Goal: Task Accomplishment & Management: Complete application form

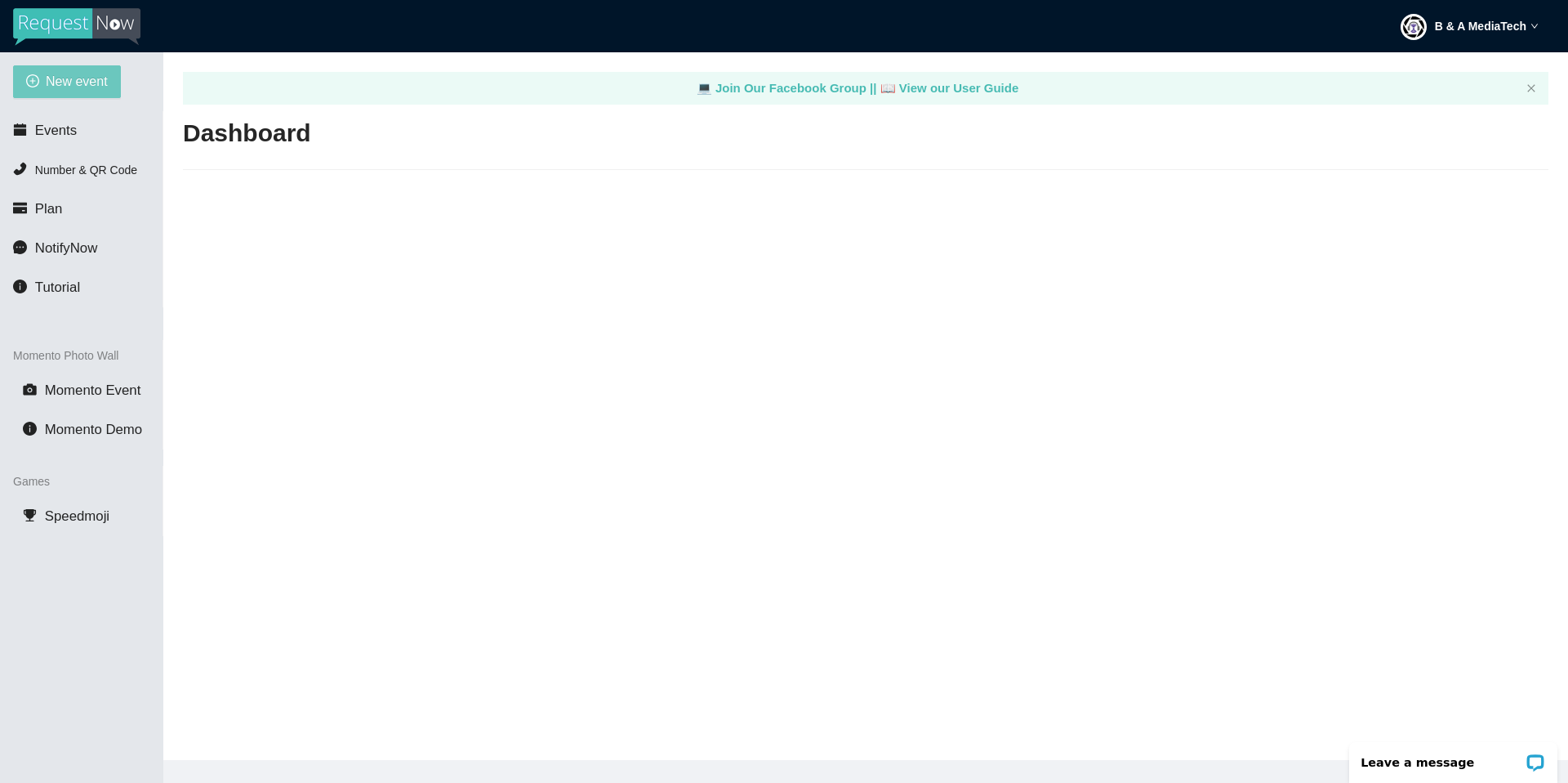
click at [72, 73] on span "New event" at bounding box center [76, 81] width 62 height 21
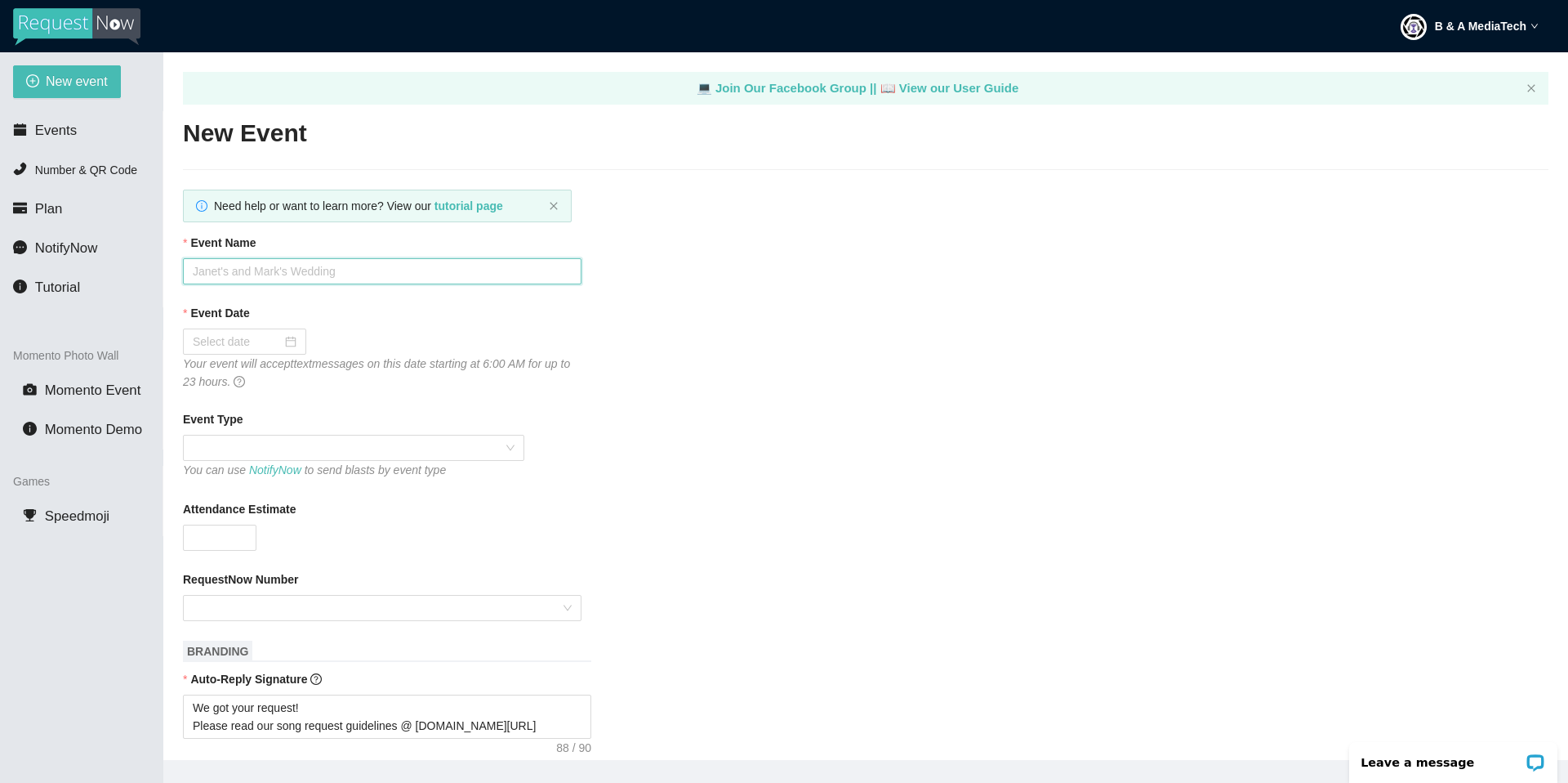
click at [270, 268] on input "Event Name" at bounding box center [382, 270] width 399 height 26
type input "Welcome Home TSU!"
click at [264, 342] on input "Event Date" at bounding box center [237, 341] width 89 height 18
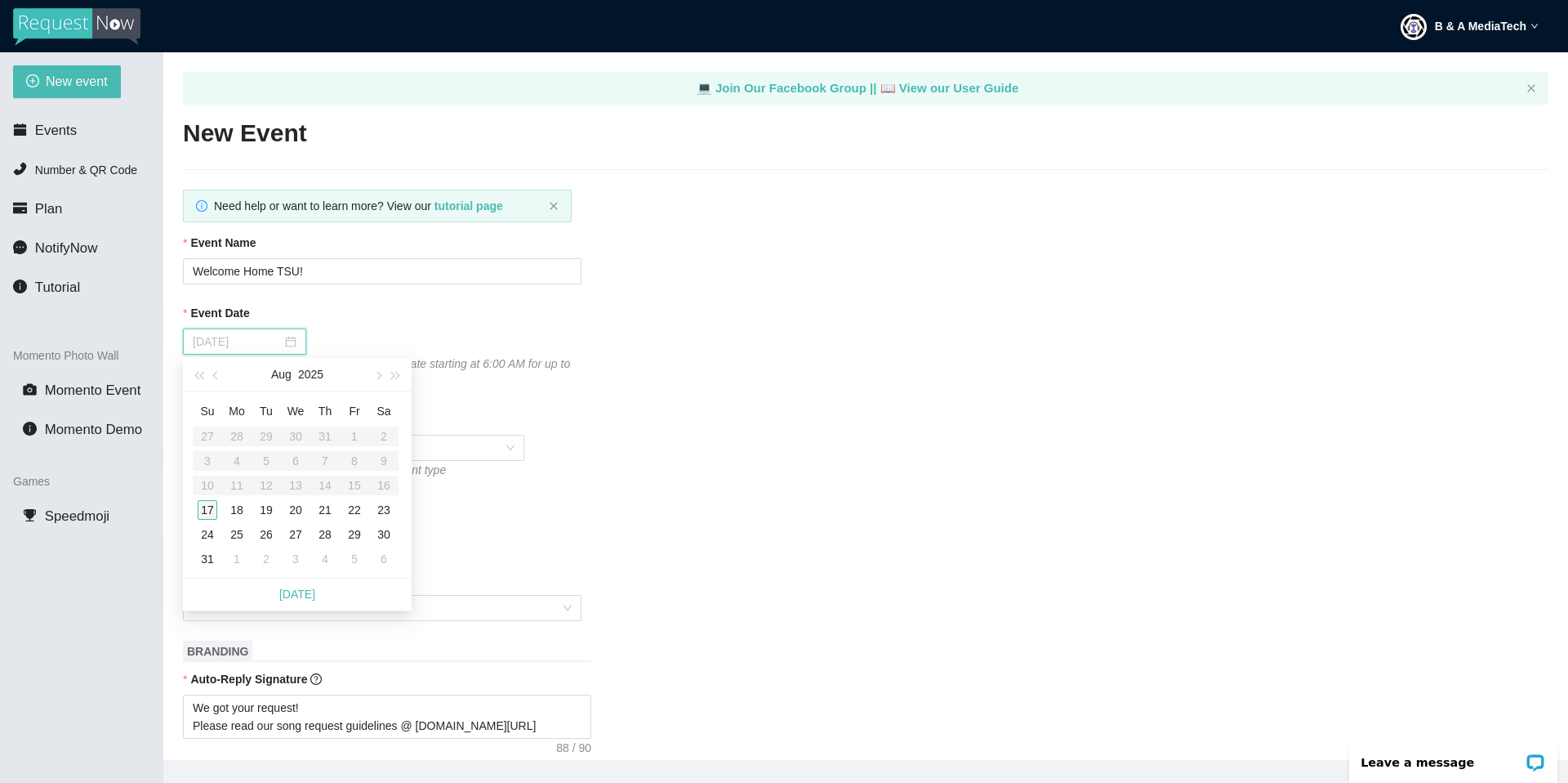
type input "08/17/2025"
click at [209, 514] on div "17" at bounding box center [208, 510] width 20 height 20
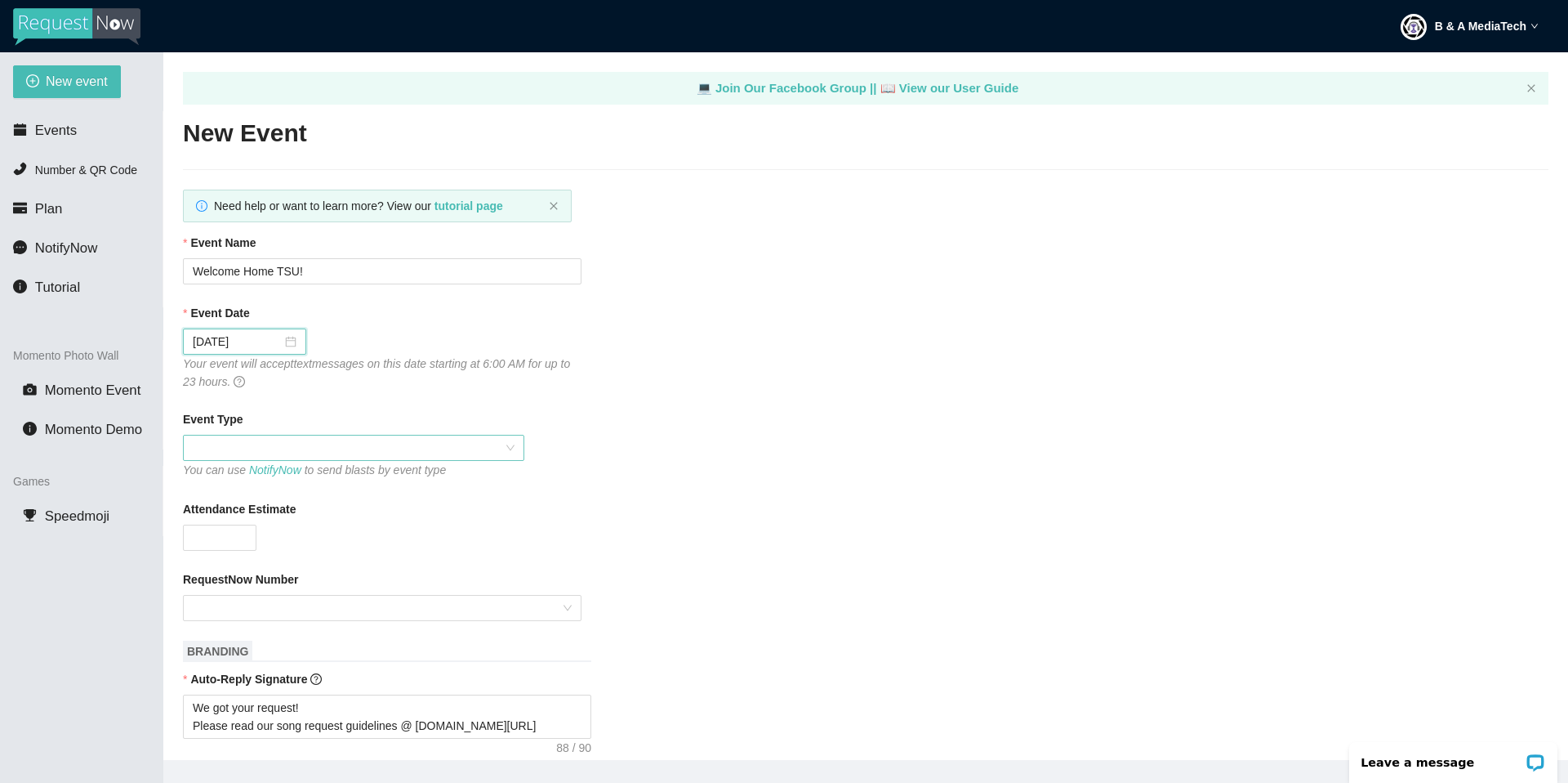
click at [321, 443] on span at bounding box center [354, 447] width 321 height 24
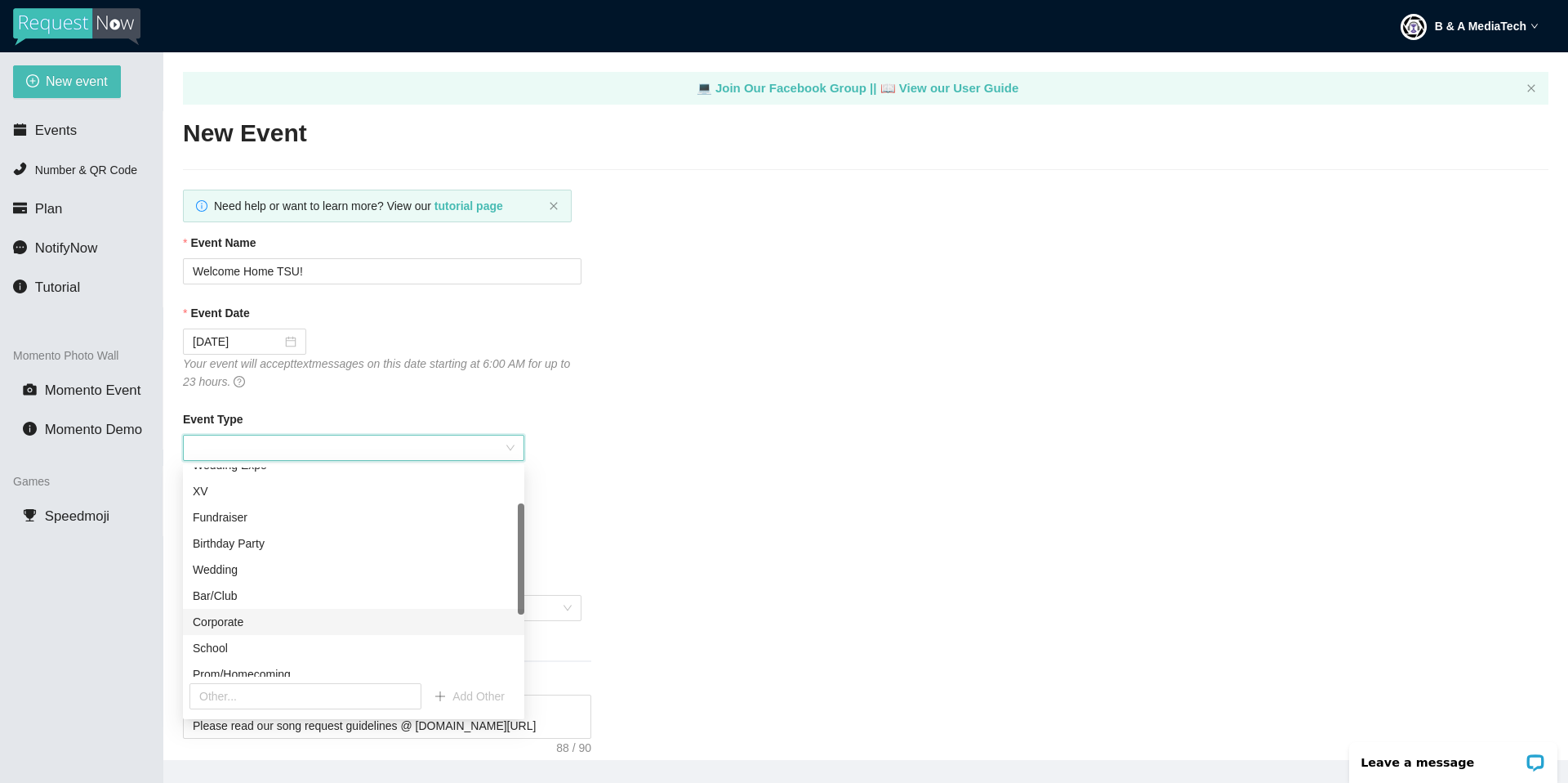
scroll to position [68, 0]
click at [247, 606] on div "School" at bounding box center [354, 648] width 321 height 18
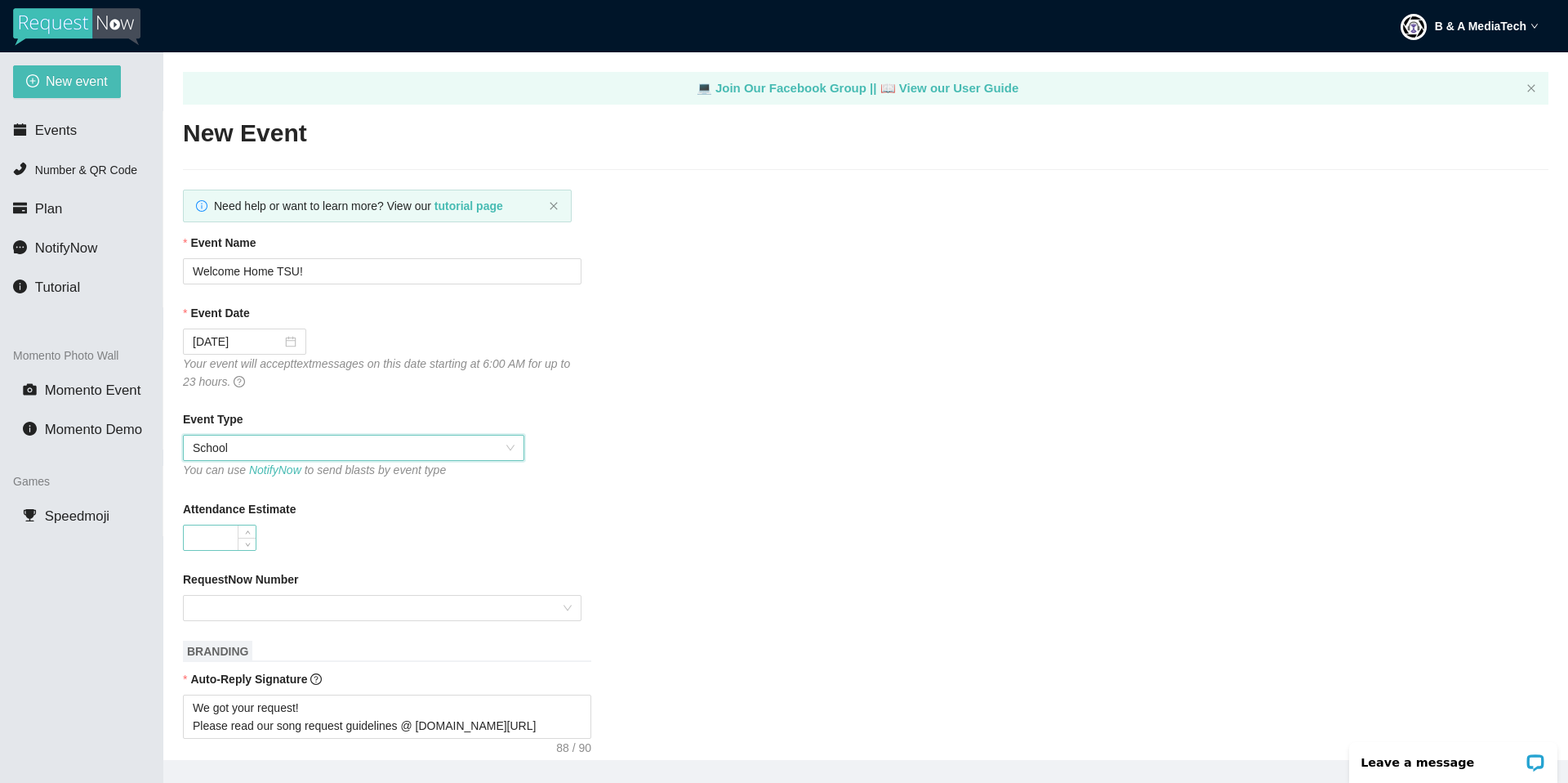
click at [210, 540] on input "Attendance Estimate" at bounding box center [219, 537] width 71 height 24
type input "200"
click at [506, 605] on input "RequestNow Number" at bounding box center [376, 608] width 367 height 24
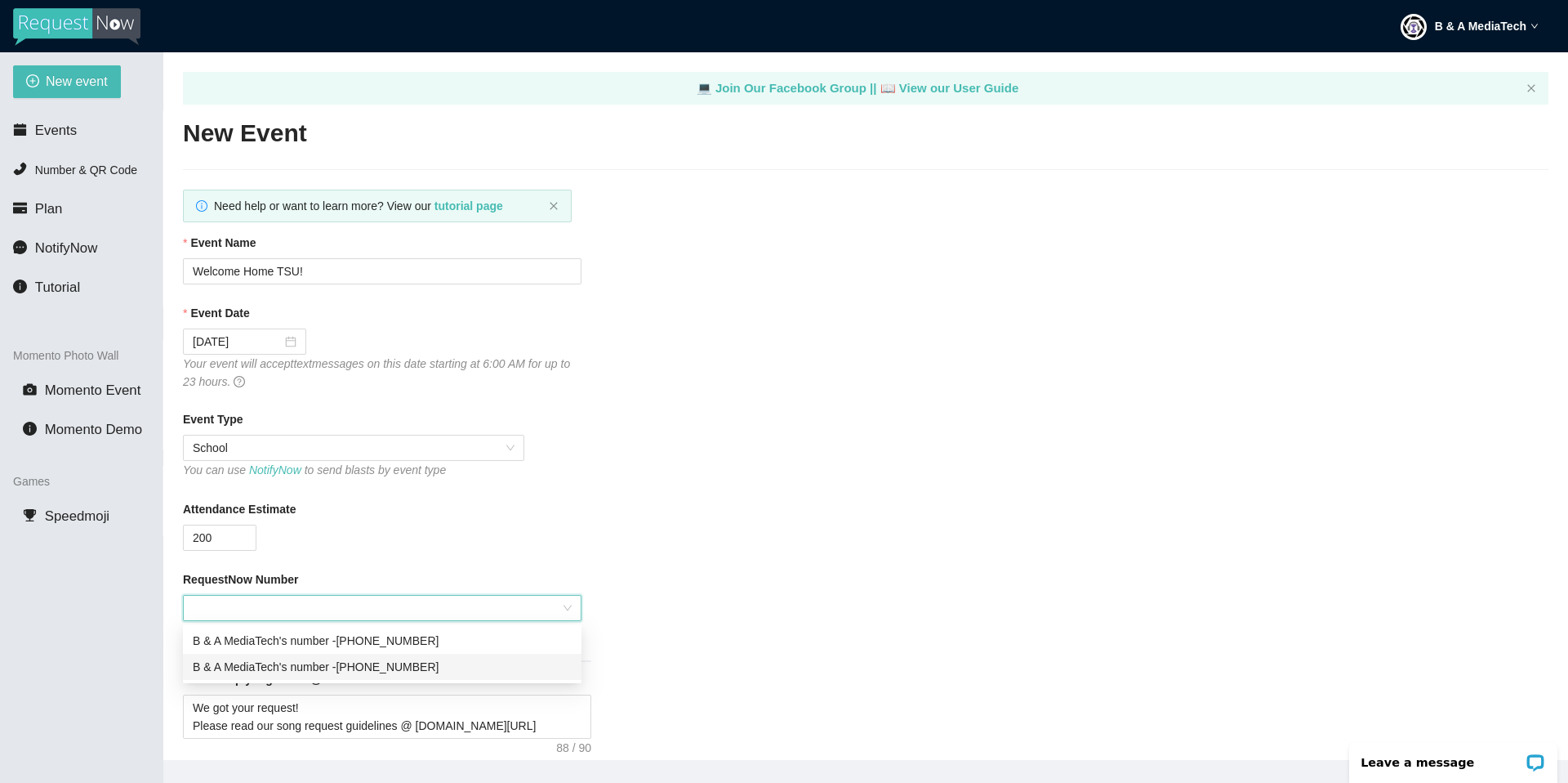
click at [443, 606] on div "B & A MediaTech's number - (254) 255-1691" at bounding box center [382, 666] width 379 height 18
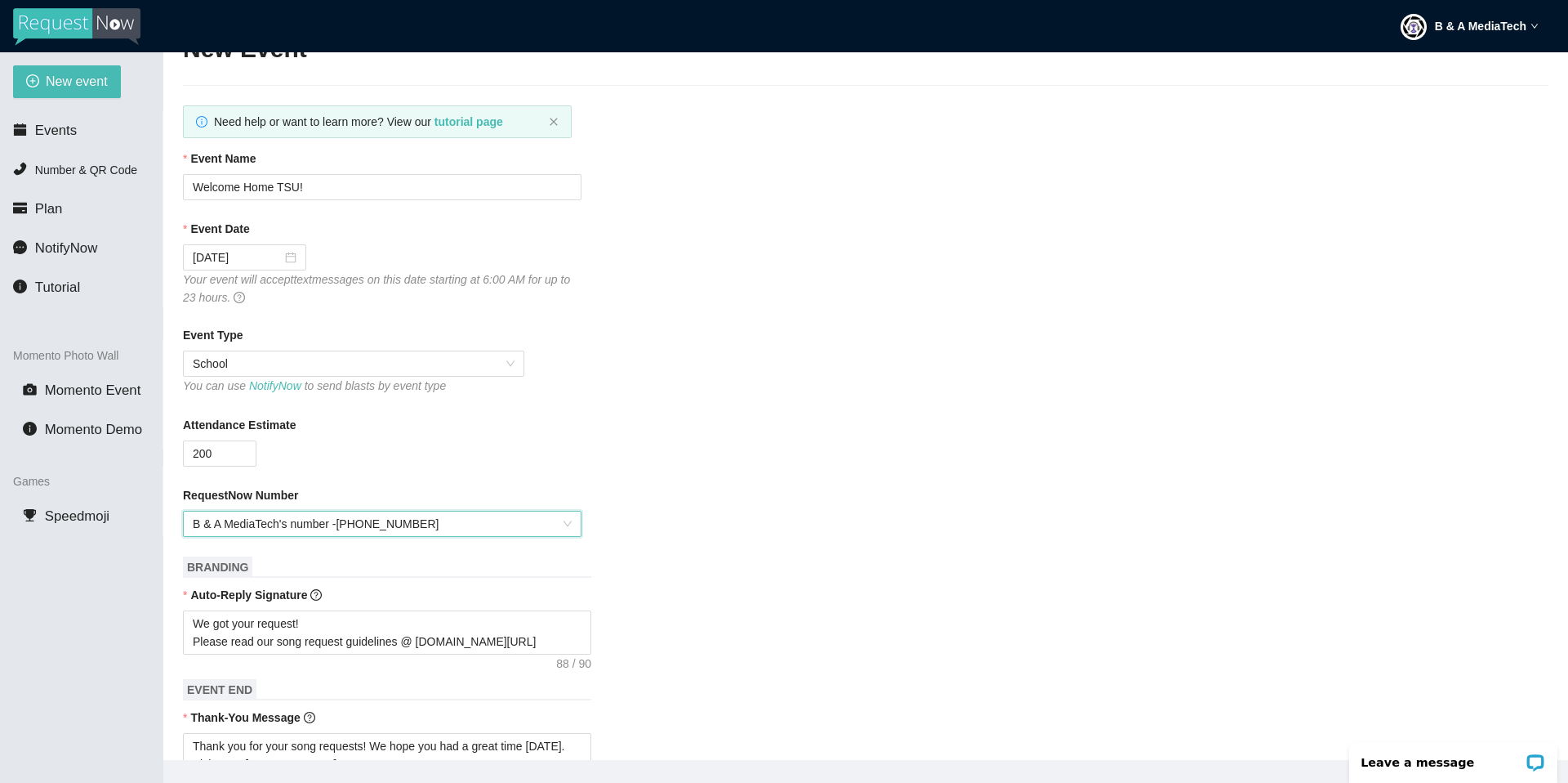
scroll to position [196, 0]
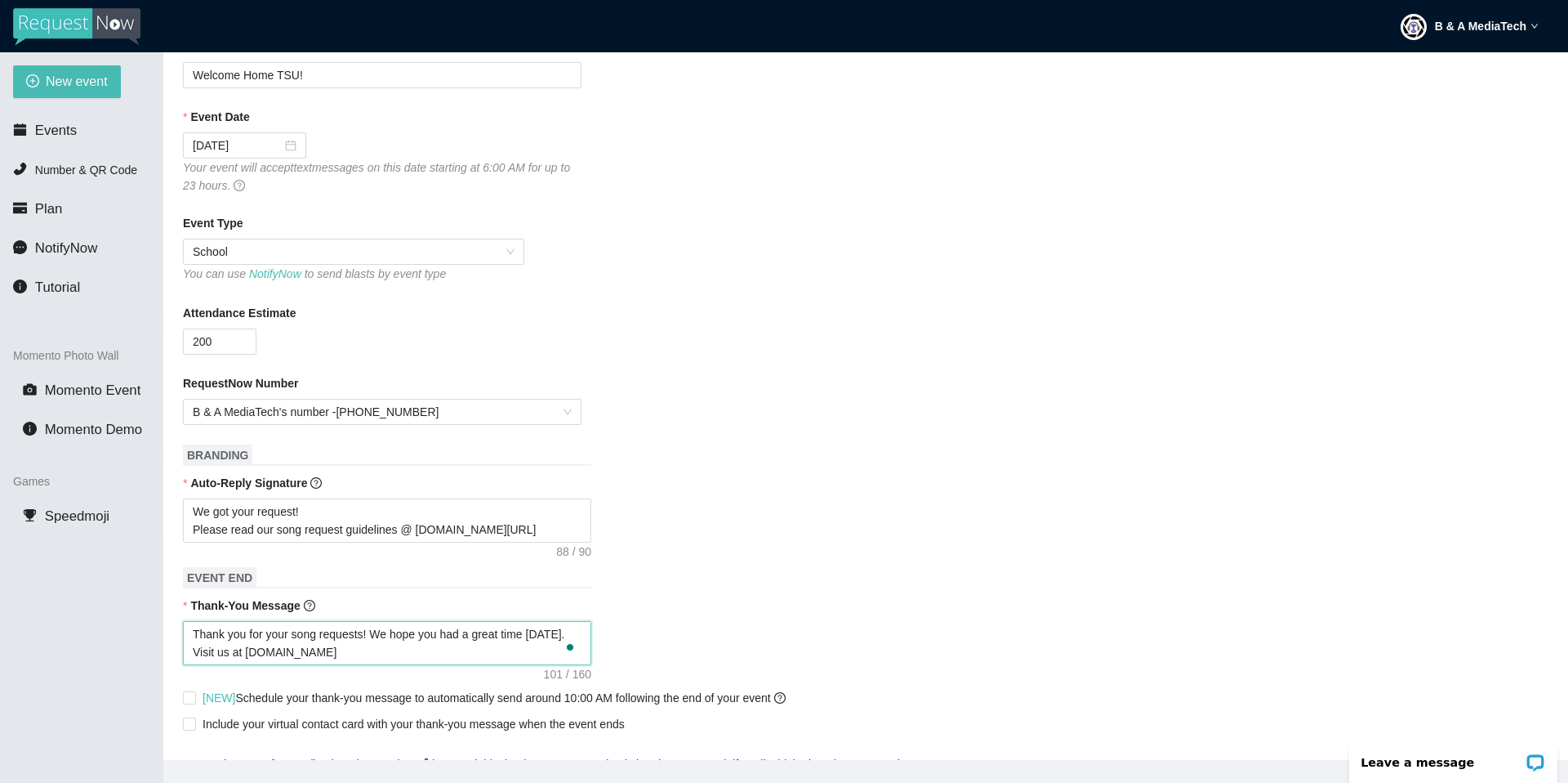
drag, startPoint x: 568, startPoint y: 634, endPoint x: 448, endPoint y: 635, distance: 120.0
click at [448, 606] on textarea "Thank you for your song requests! We hope you had a great time today. Visit us …" at bounding box center [387, 643] width 408 height 44
type textarea "Thank you for your song requests! We hope you h Visit us at www.BAMediaTech.com"
type textarea "Thank you for your song requests! We hope you ha Visit us at www.BAMediaTech.com"
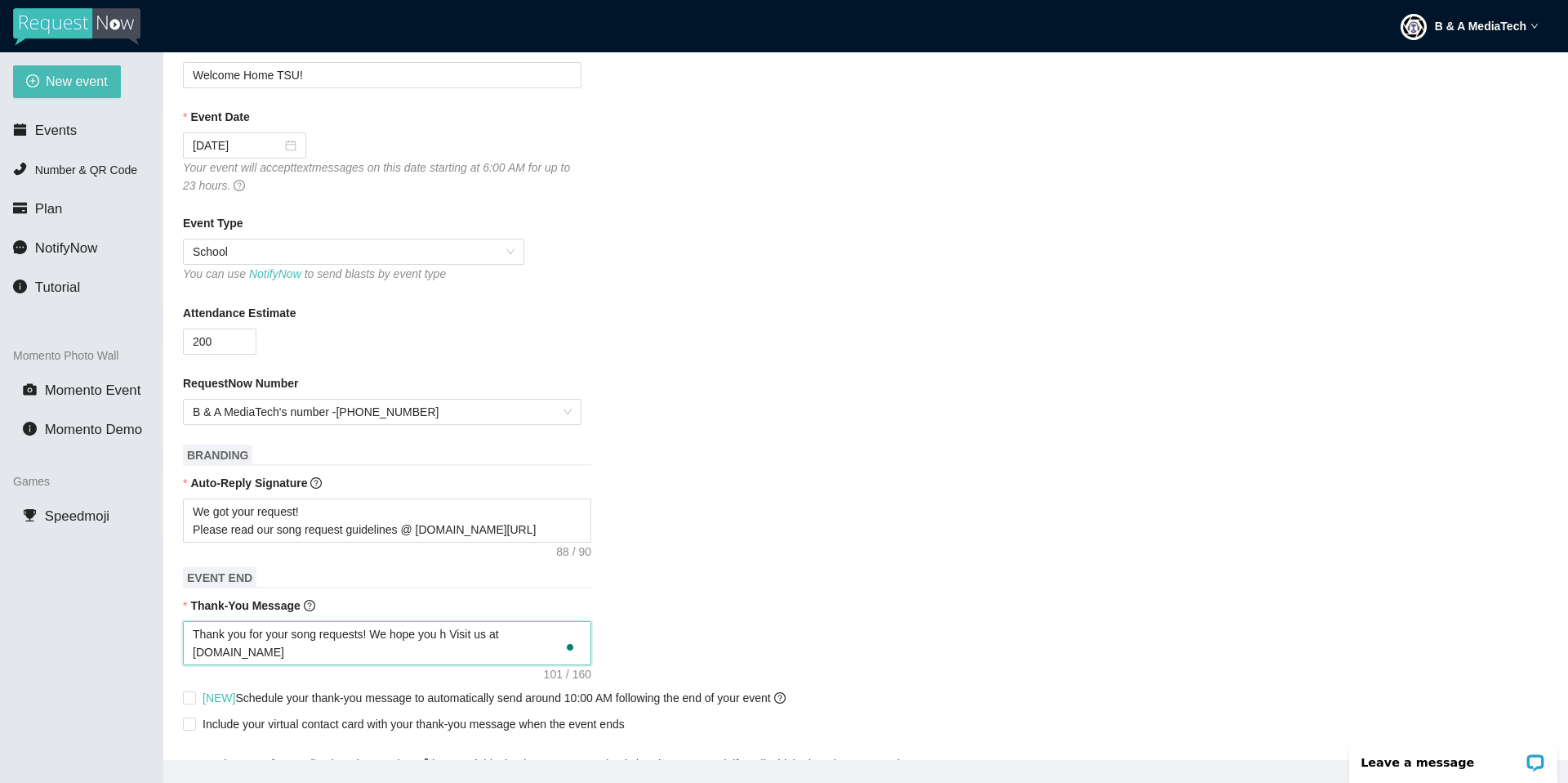
type textarea "Thank you for your song requests! We hope you ha Visit us at www.BAMediaTech.com"
type textarea "Thank you for your song requests! We hope you hav Visit us at www.BAMediaTech.c…"
type textarea "Thank you for your song requests! We hope you have Visit us at www.BAMediaTech.…"
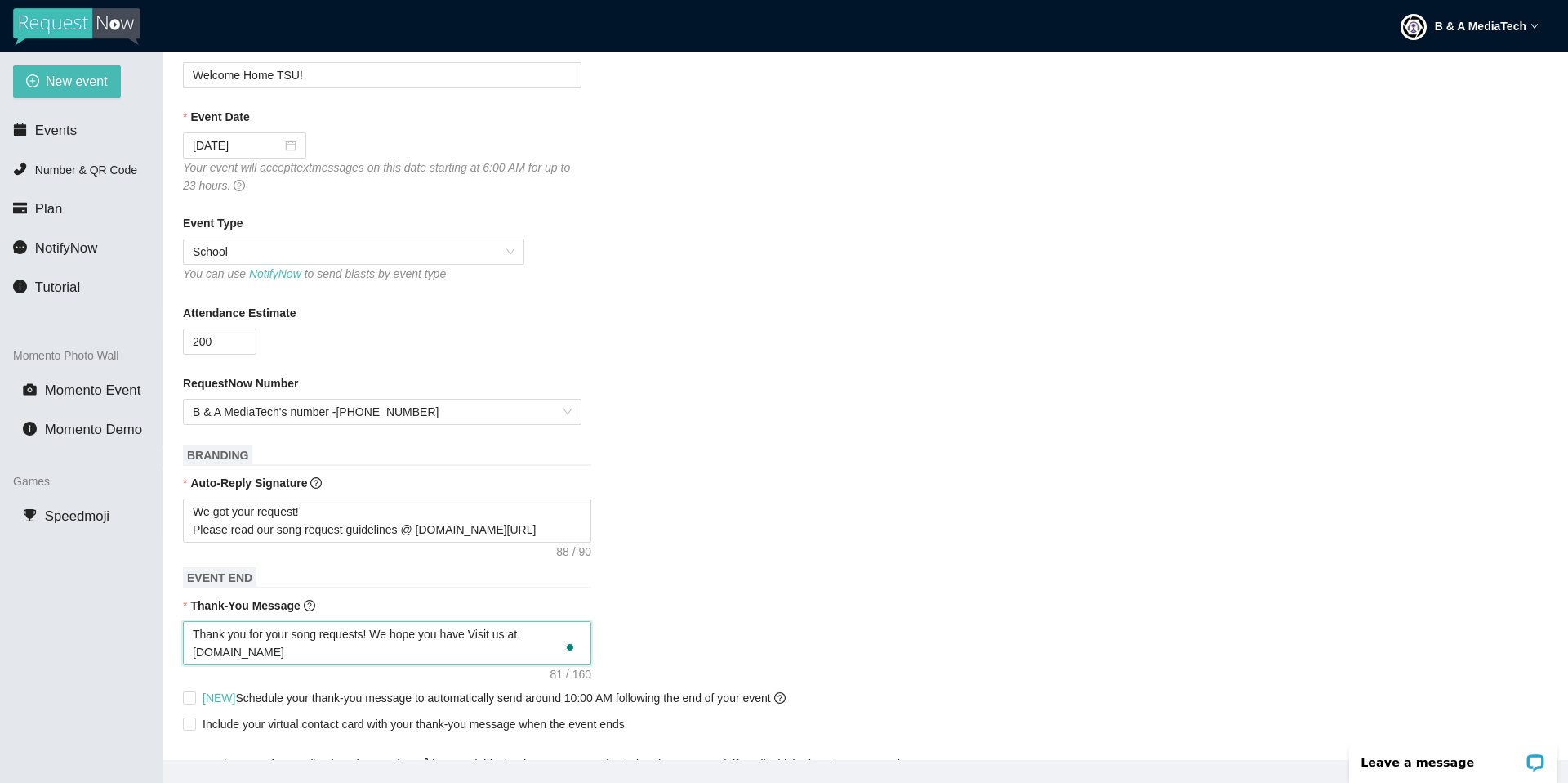
type textarea "Thank you for your song requests! We hope you have Visit us at www.BAMediaTech.…"
type textarea "Thank you for your song requests! We hope you have a Visit us at www.BAMediaTec…"
type textarea "Thank you for your song requests! We hope you have a g Visit us at www.BAMediaT…"
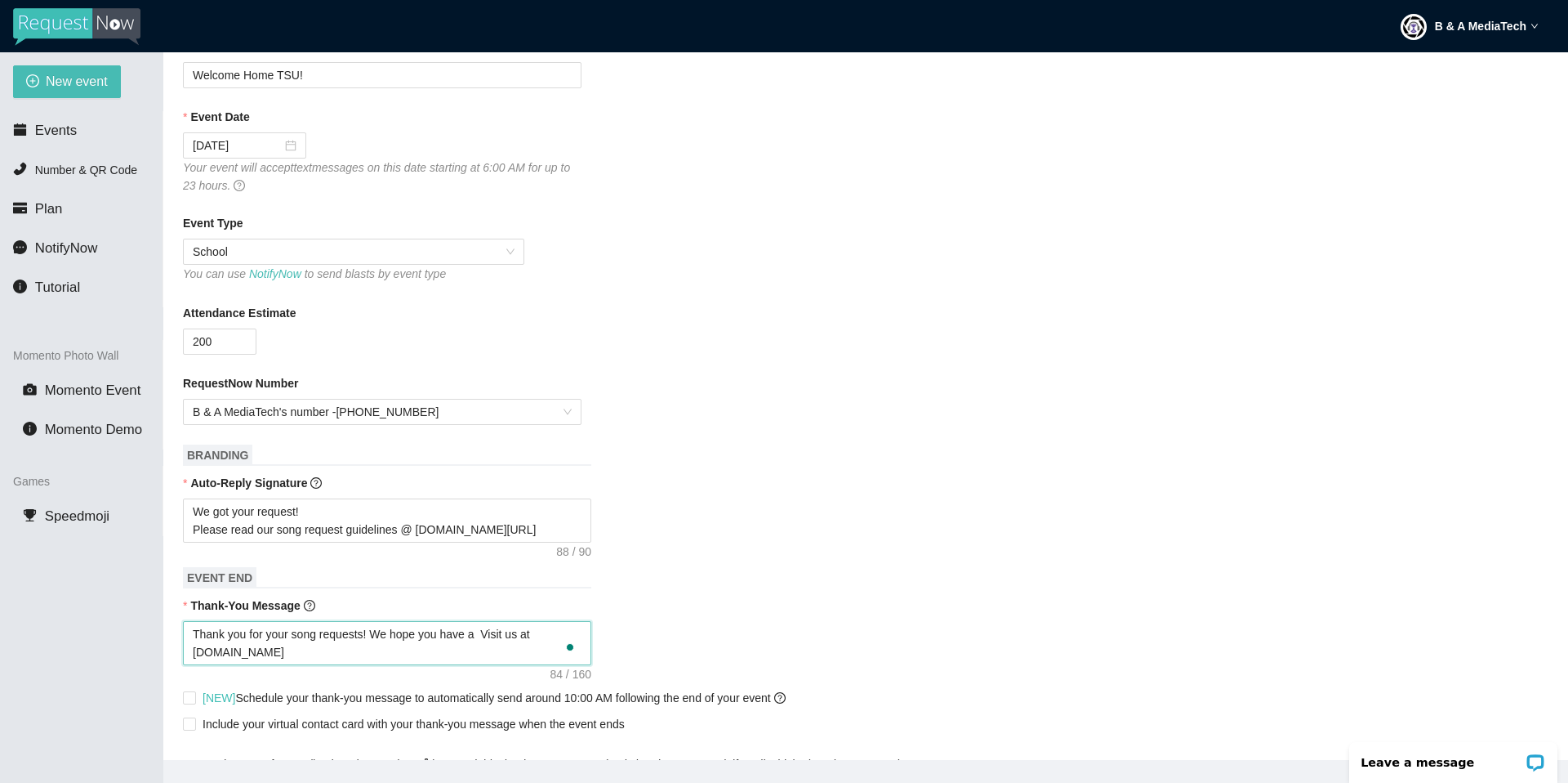
type textarea "Thank you for your song requests! We hope you have a g Visit us at www.BAMediaT…"
type textarea "Thank you for your song requests! We hope you have a gr Visit us at www.BAMedia…"
type textarea "Thank you for your song requests! We hope you have a gre Visit us at www.BAMedi…"
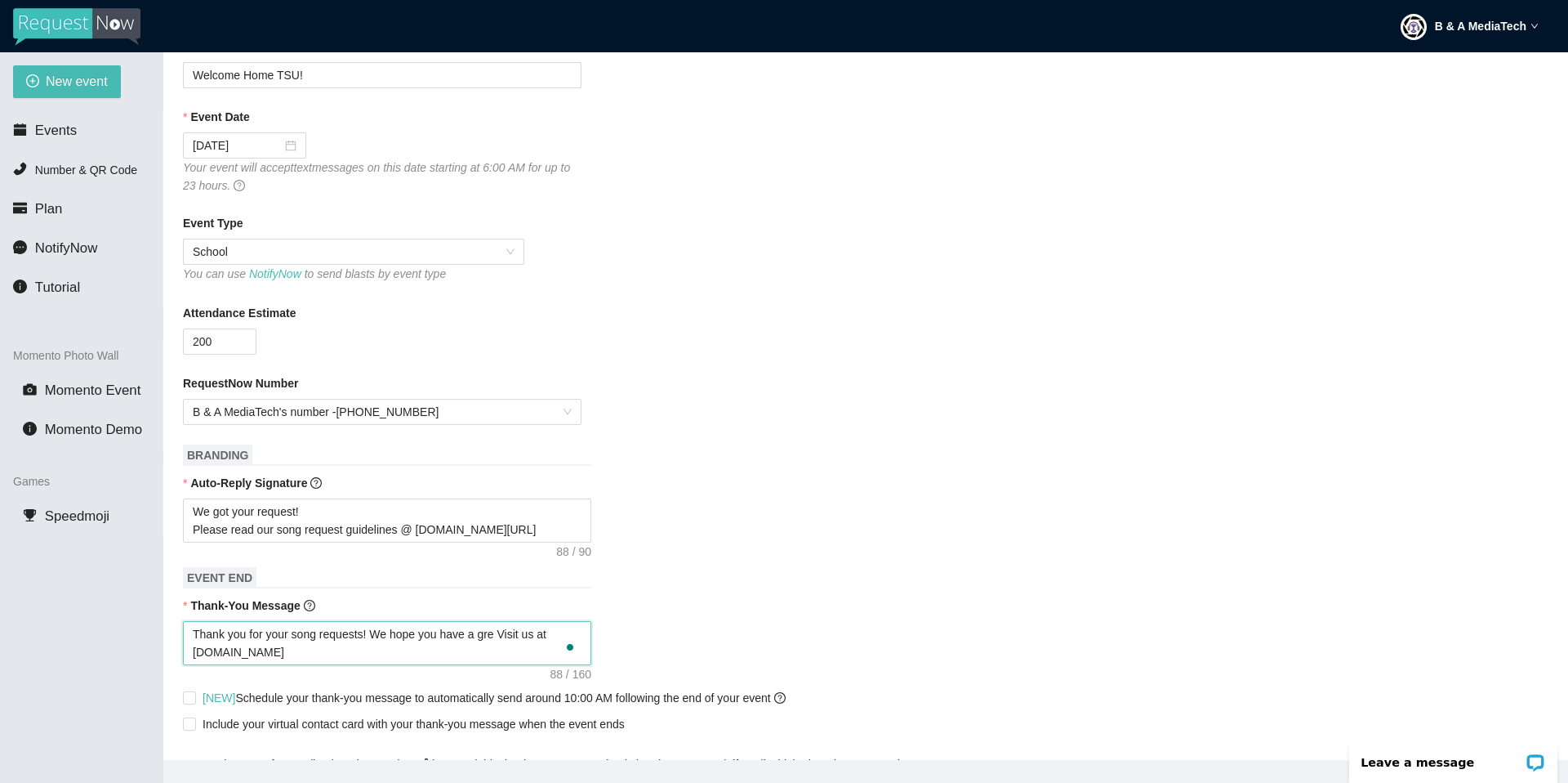
type textarea "Thank you for your song requests! We hope you have a grea Visit us at www.BAMed…"
type textarea "Thank you for your song requests! We hope you have a great Visit us at www.BAMe…"
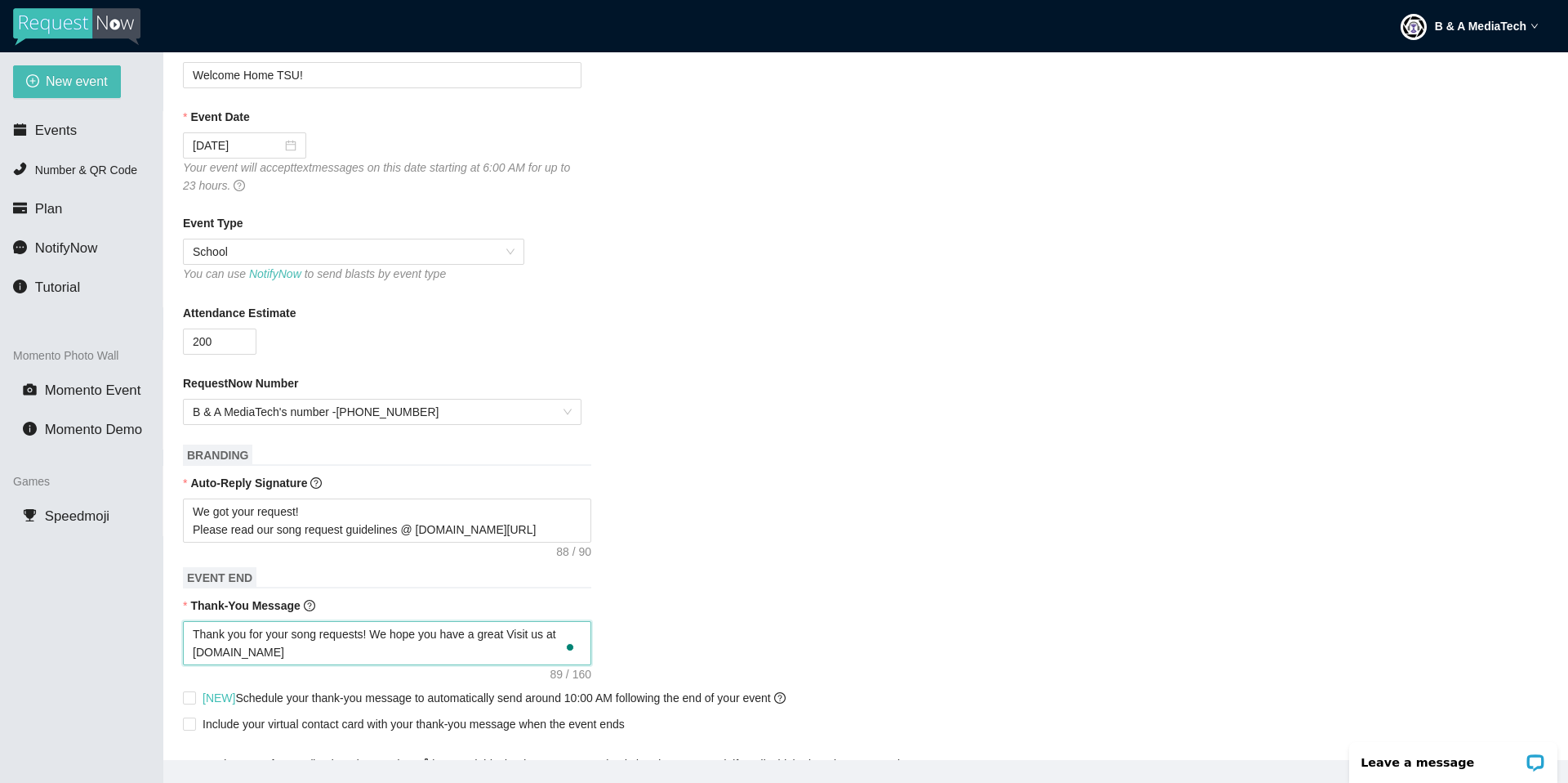
type textarea "Thank you for your song requests! We hope you have a great Visit us at www.BAMe…"
type textarea "Thank you for your song requests! We hope you have a great y Visit us at www.BA…"
type textarea "Thank you for your song requests! We hope you have a great ye Visit us at www.B…"
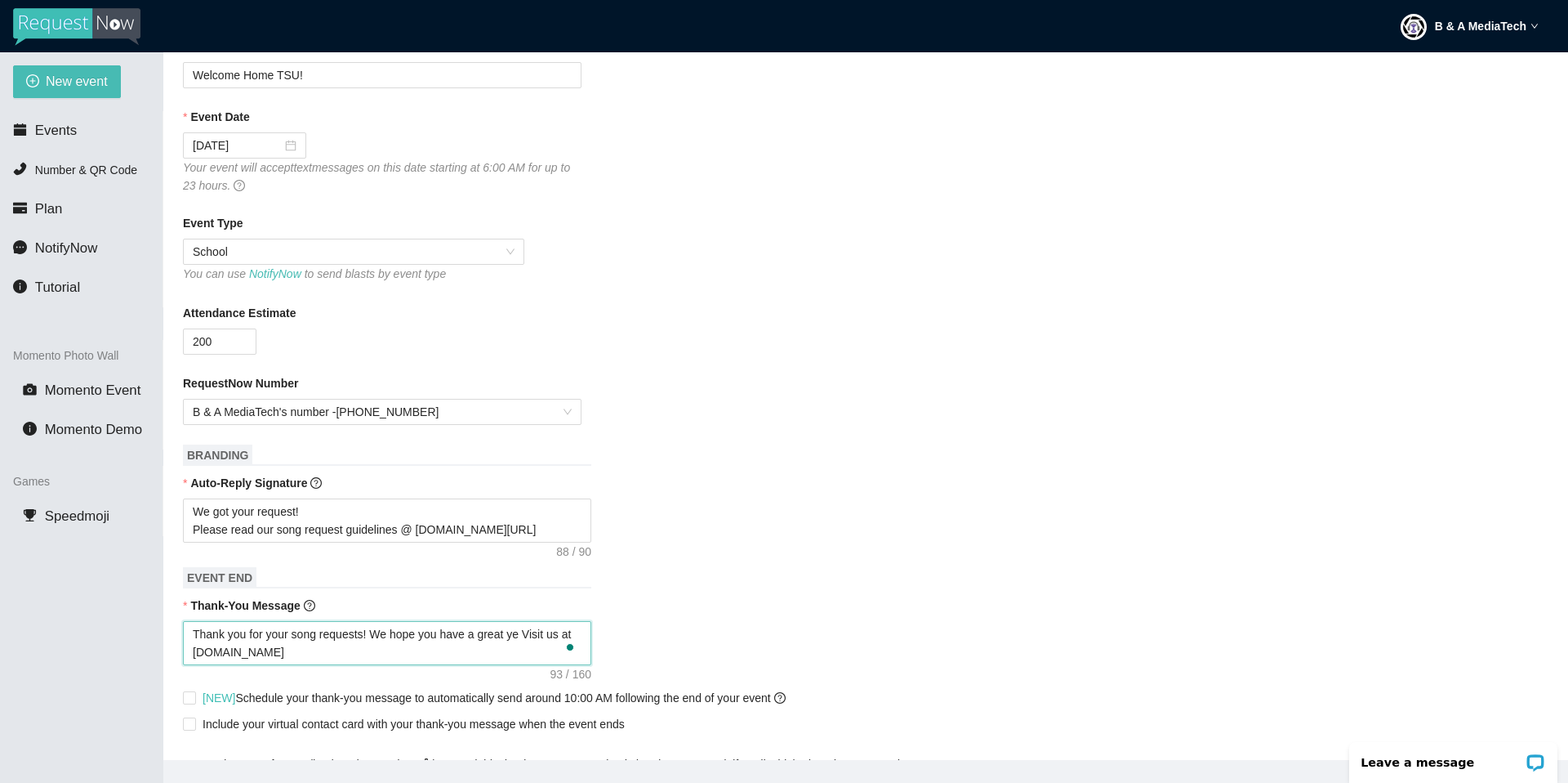
type textarea "Thank you for your song requests! We hope you have a great yea Visit us at www.…"
type textarea "Thank you for your song requests! We hope you have a great year Visit us at www…"
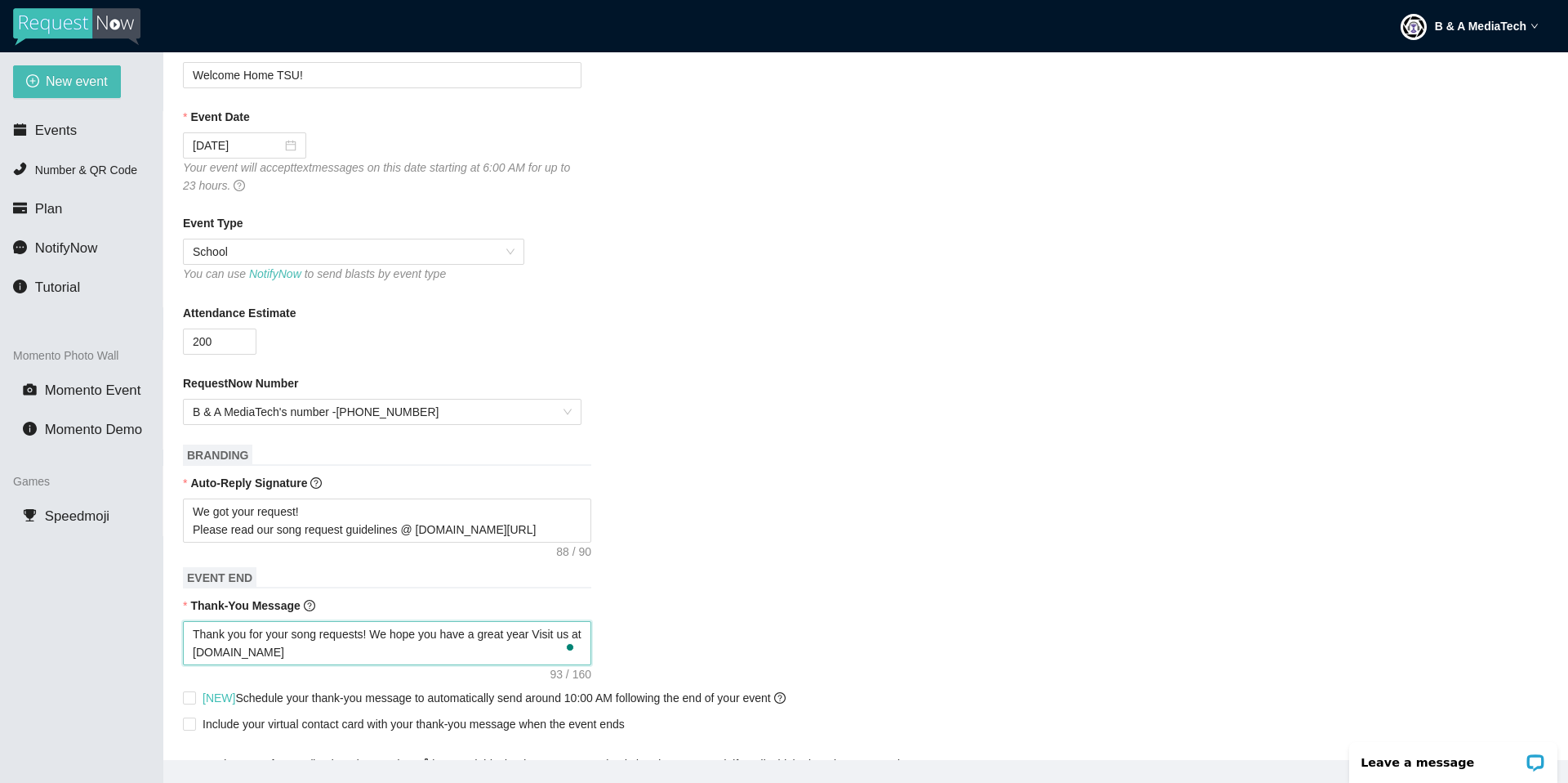
type textarea "Thank you for your song requests! We hope you have a great year Visit us at www…"
type textarea "Thank you for your song requests! We hope you have a great year a Visit us at w…"
type textarea "Thank you for your song requests! We hope you have a great year at Visit us at …"
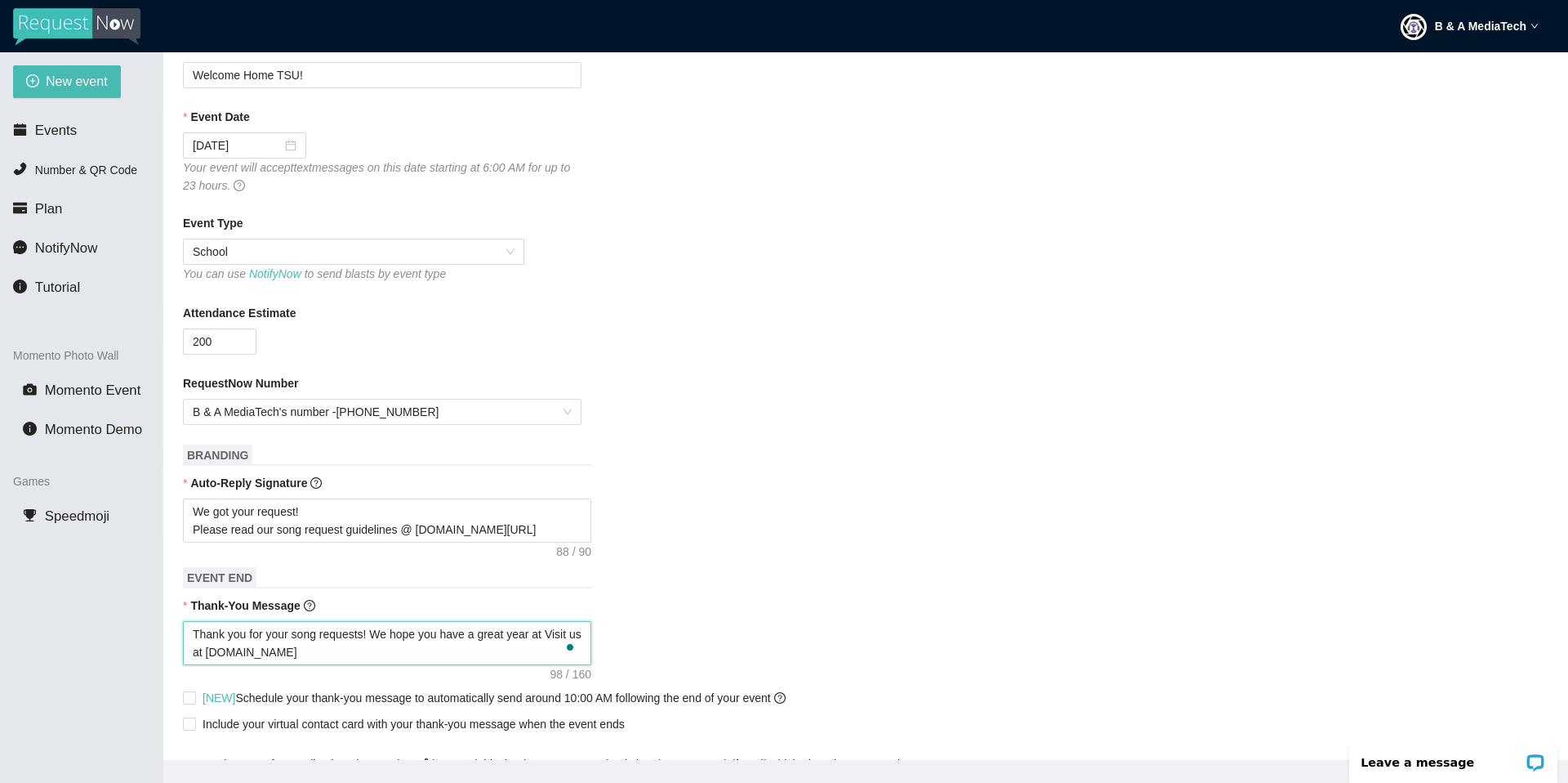
type textarea "Thank you for your song requests! We hope you have a great year at Visit us at …"
type textarea "Thank you for your song requests! We hope you have a great year at T Visit us a…"
type textarea "Thank you for your song requests! We hope you have a great year at Ta Visit us …"
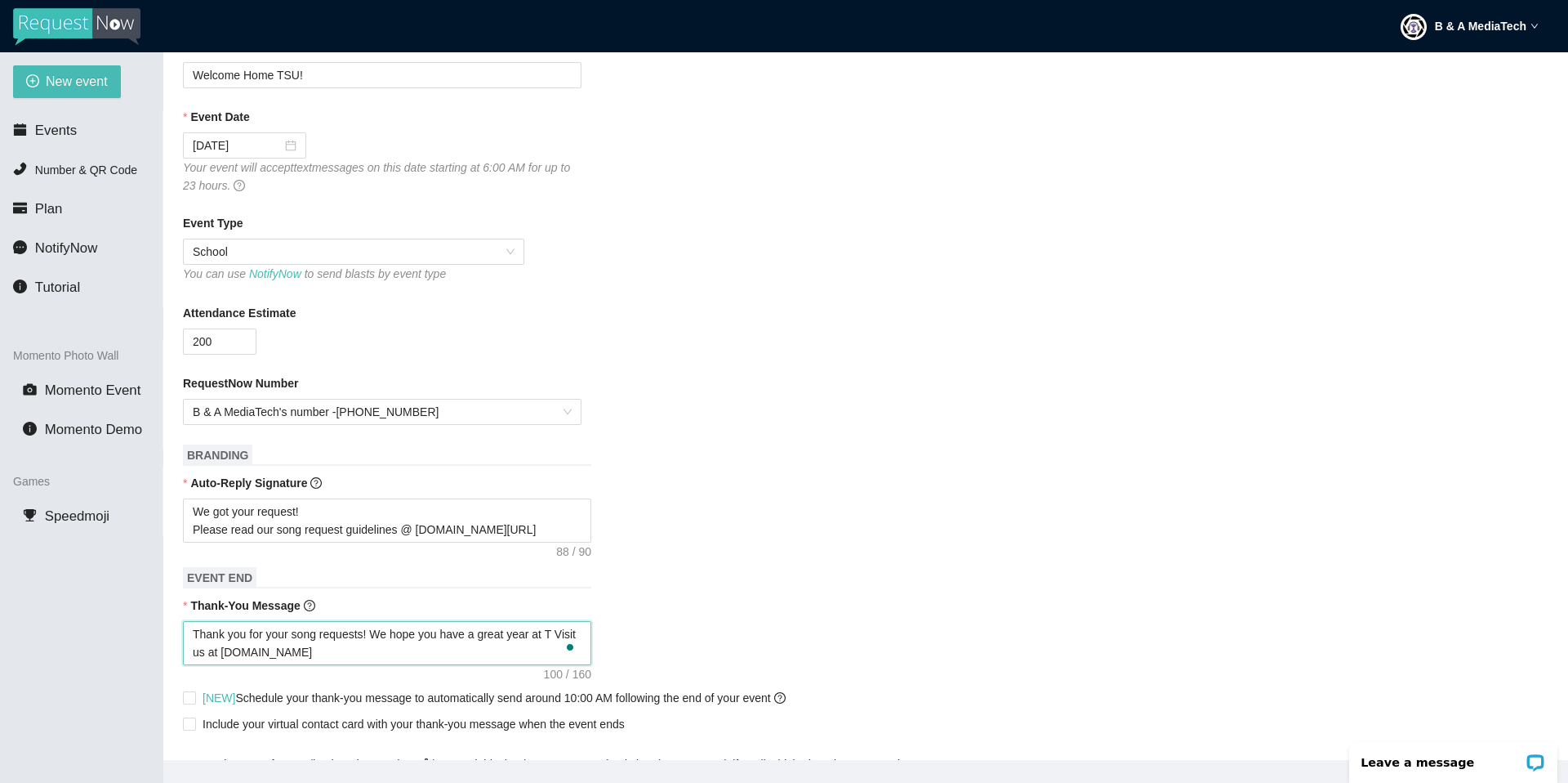
type textarea "Thank you for your song requests! We hope you have a great year at Ta Visit us …"
type textarea "Thank you for your song requests! We hope you have a great year at Tar Visit us…"
type textarea "Thank you for your song requests! We hope you have a great year at Tarl Visit u…"
type textarea "Thank you for your song requests! We hope you have a great year at Tarle Visit …"
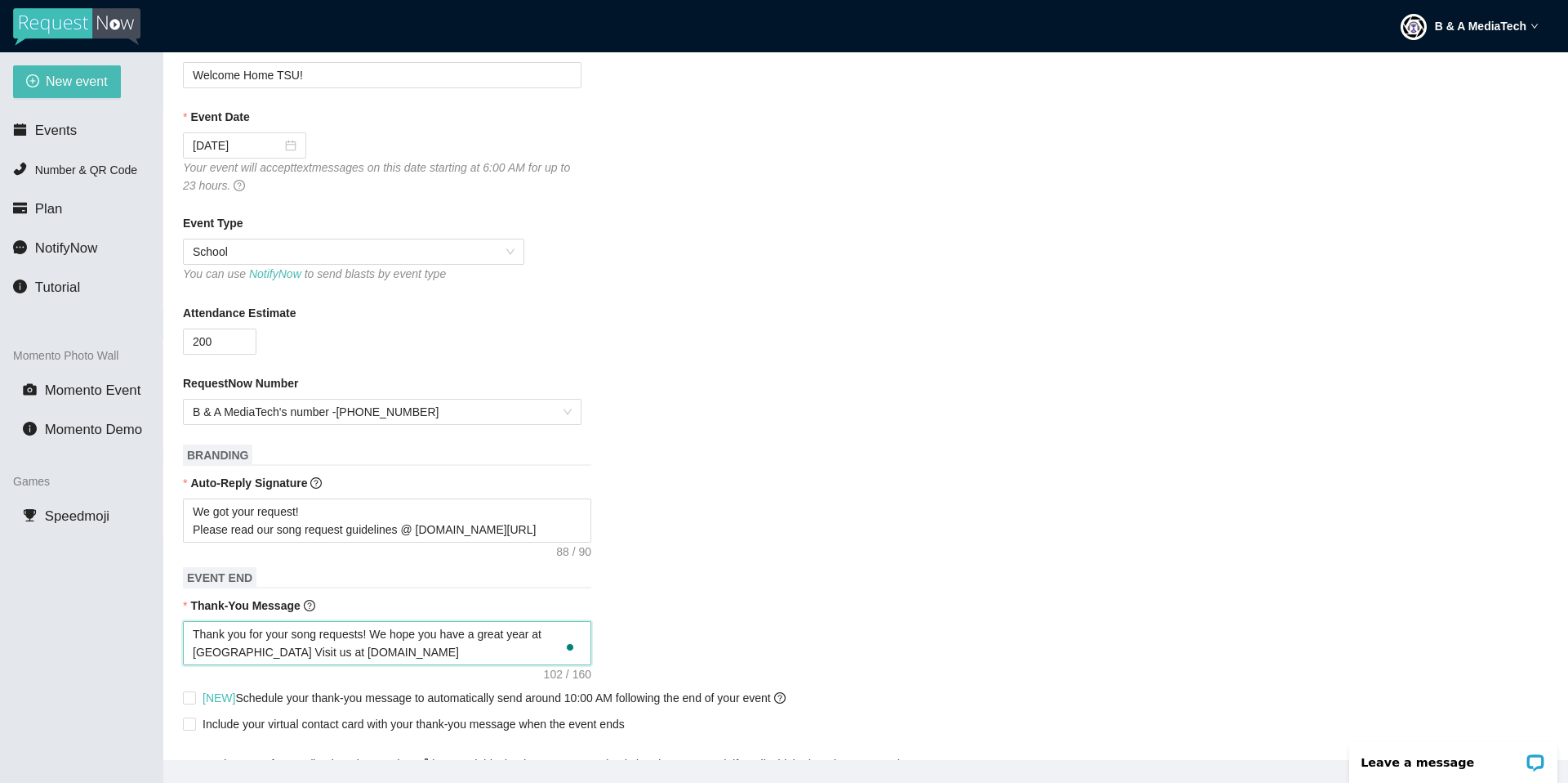
type textarea "Thank you for your song requests! We hope you have a great year at Tarlet Visit…"
type textarea "Thank you for your song requests! We hope you have a great year at Tarleto Visi…"
type textarea "Thank you for your song requests! We hope you have a great year at Tarleton Vis…"
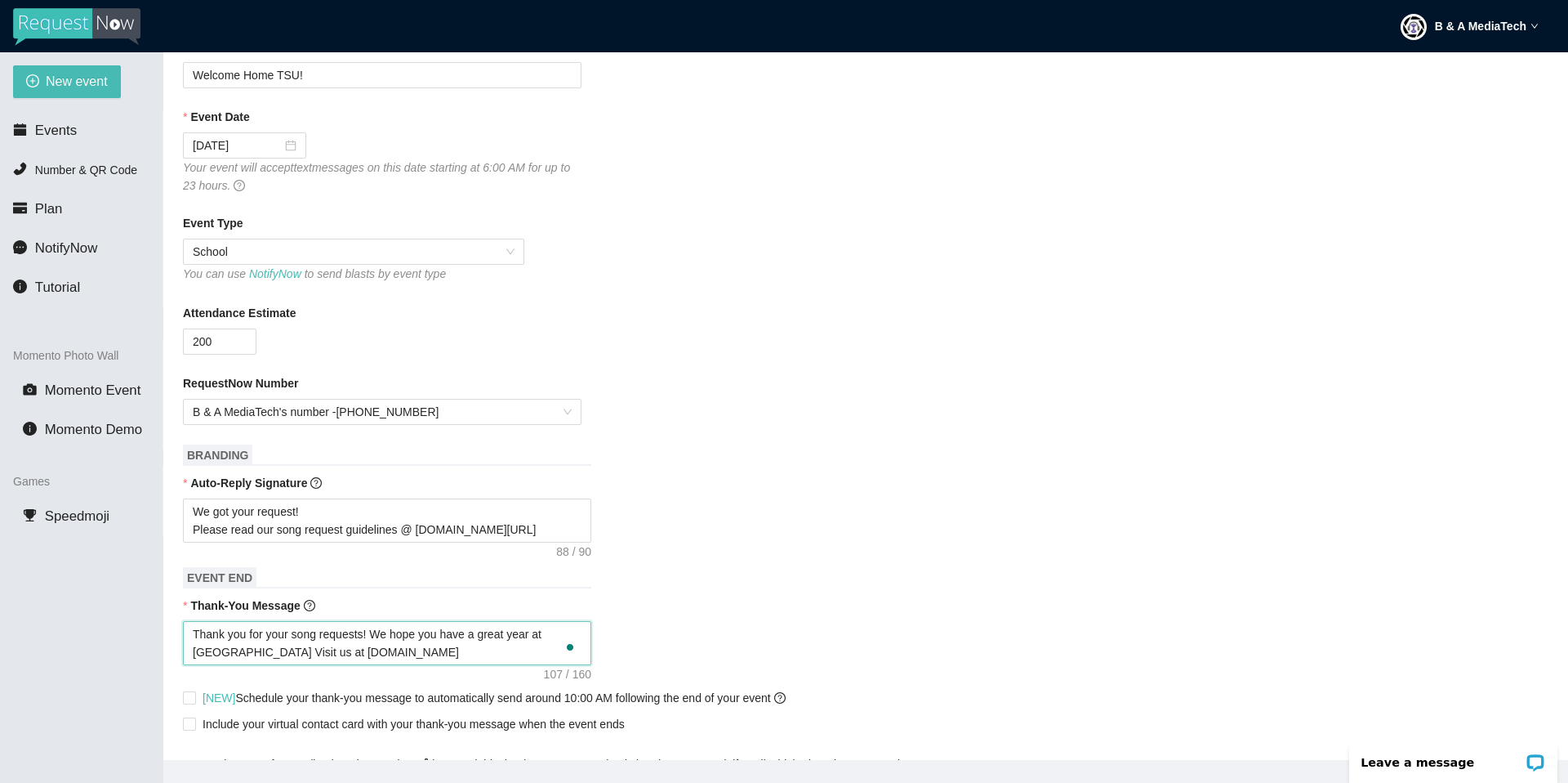
type textarea "Thank you for your song requests! We hope you have a great year at Tarleton Vis…"
type textarea "Thank you for your song requests! We hope you have a great year at Tarleton S V…"
type textarea "Thank you for your song requests! We hope you have a great year at Tarleton St …"
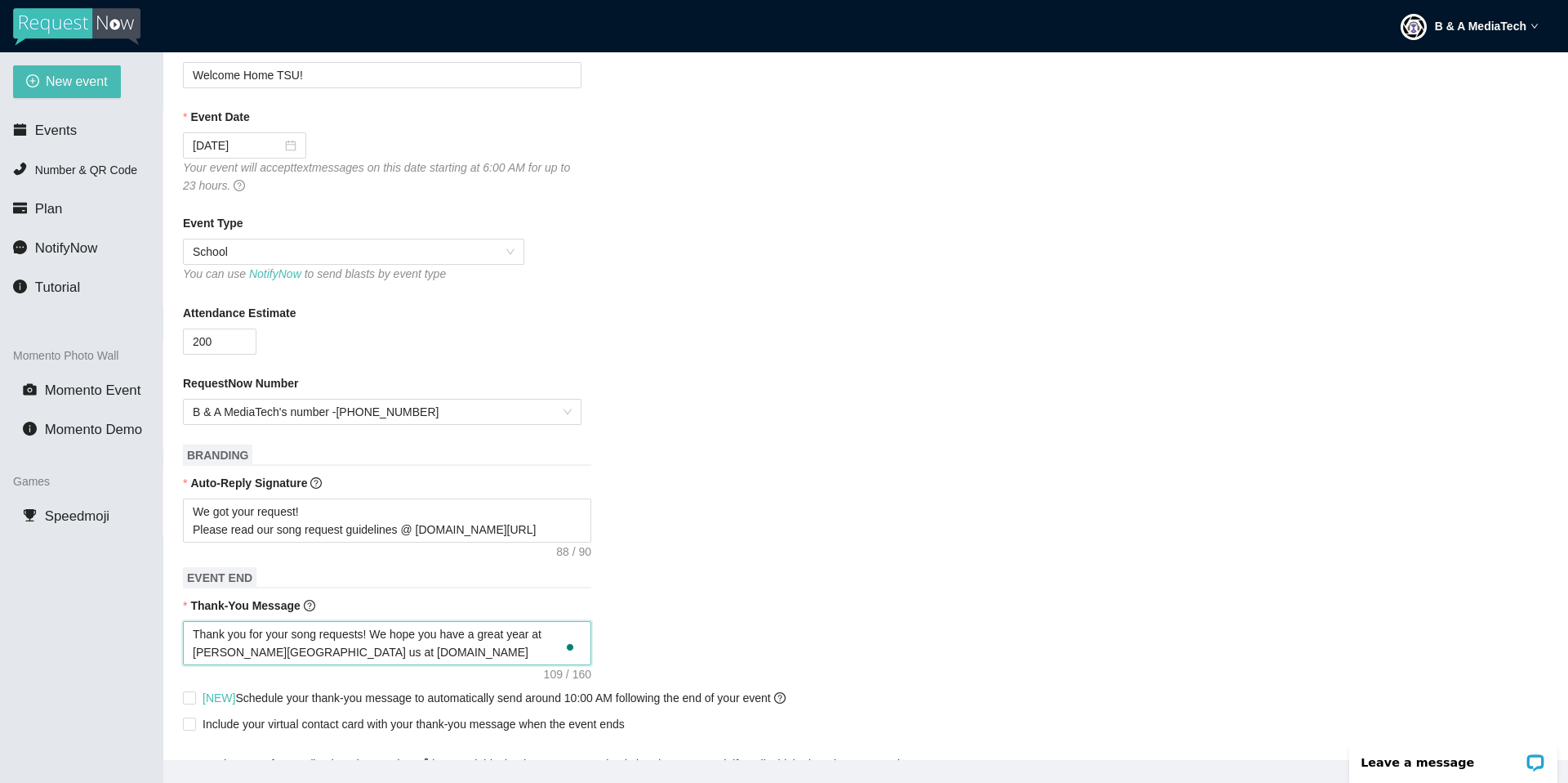
type textarea "Thank you for your song requests! We hope you have a great year at Tarleton Sta…"
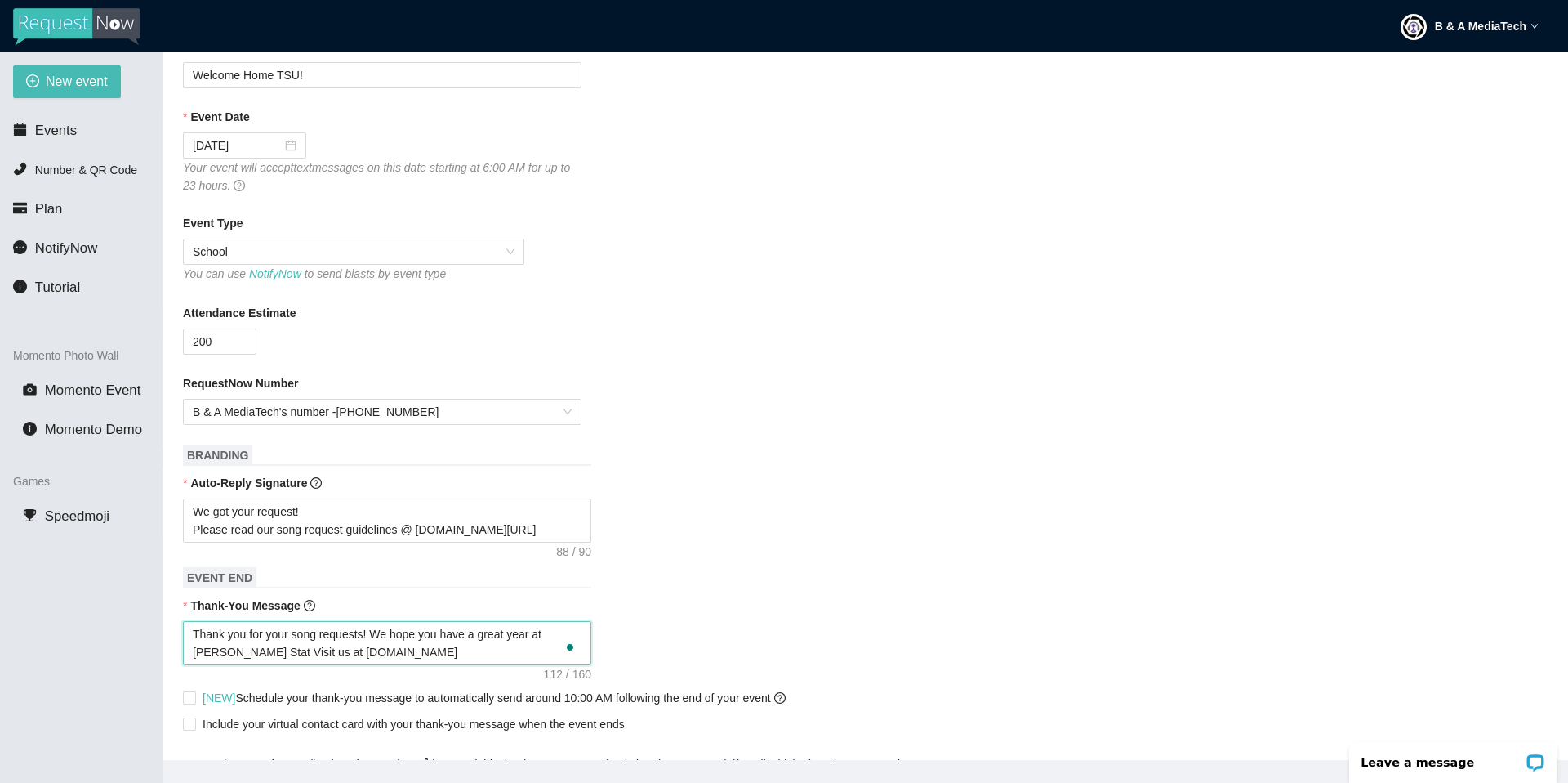
type textarea "Thank you for your song requests! We hope you have a great year at Tarleton Sta…"
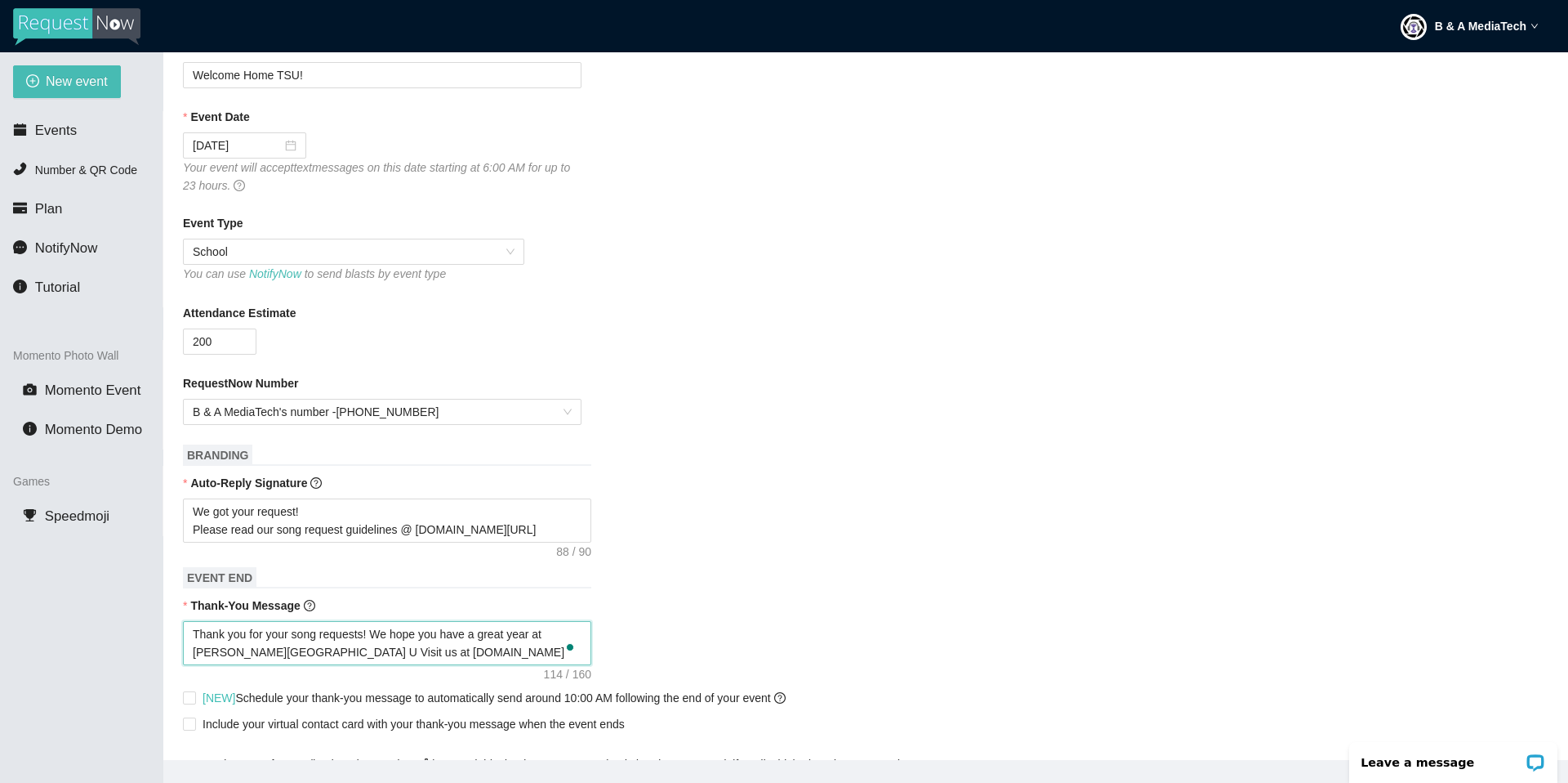
type textarea "Thank you for your song requests! We hope you have a great year at Tarleton Sta…"
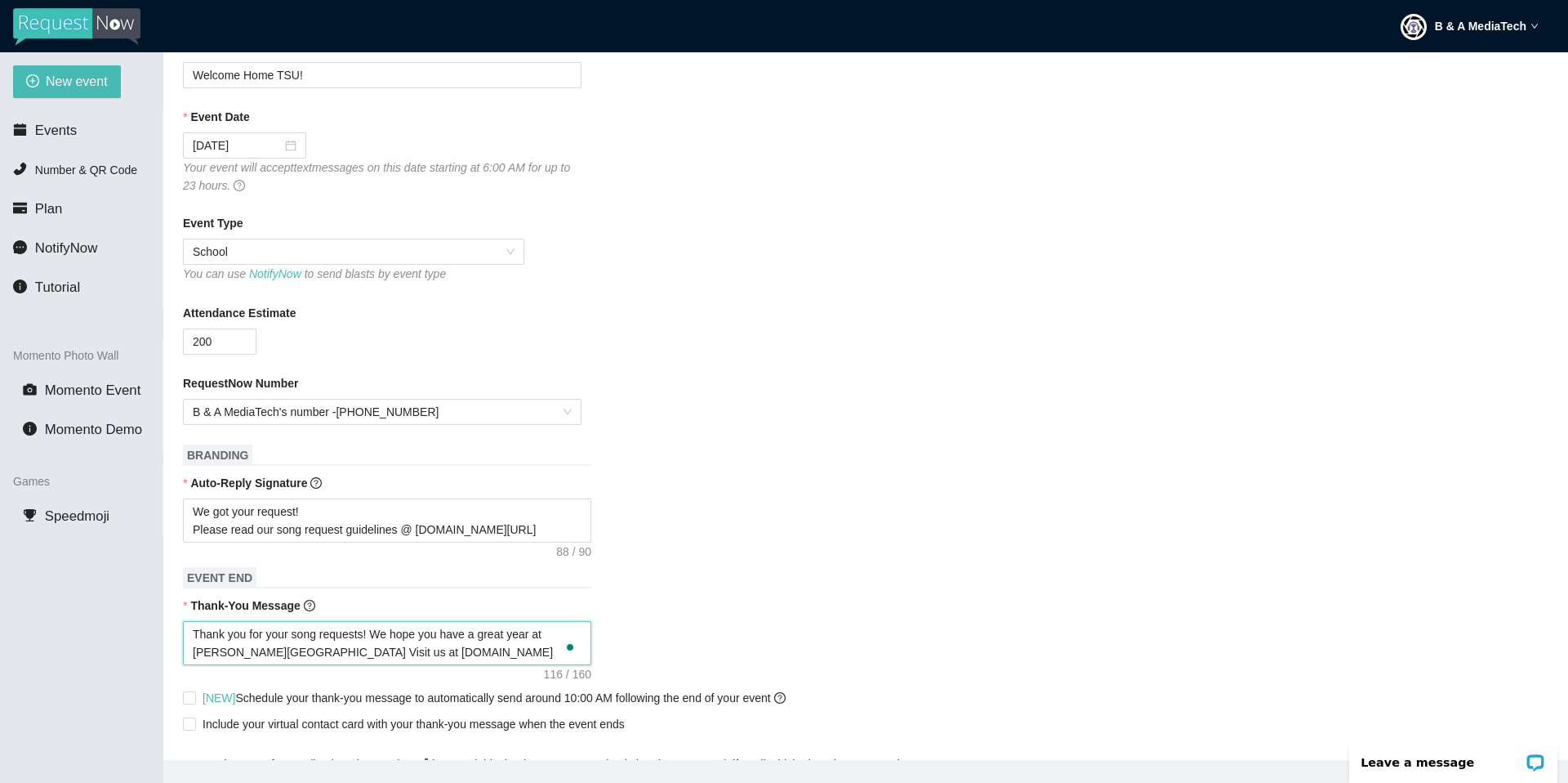
type textarea "Thank you for your song requests! We hope you have a great year at Tarleton Sta…"
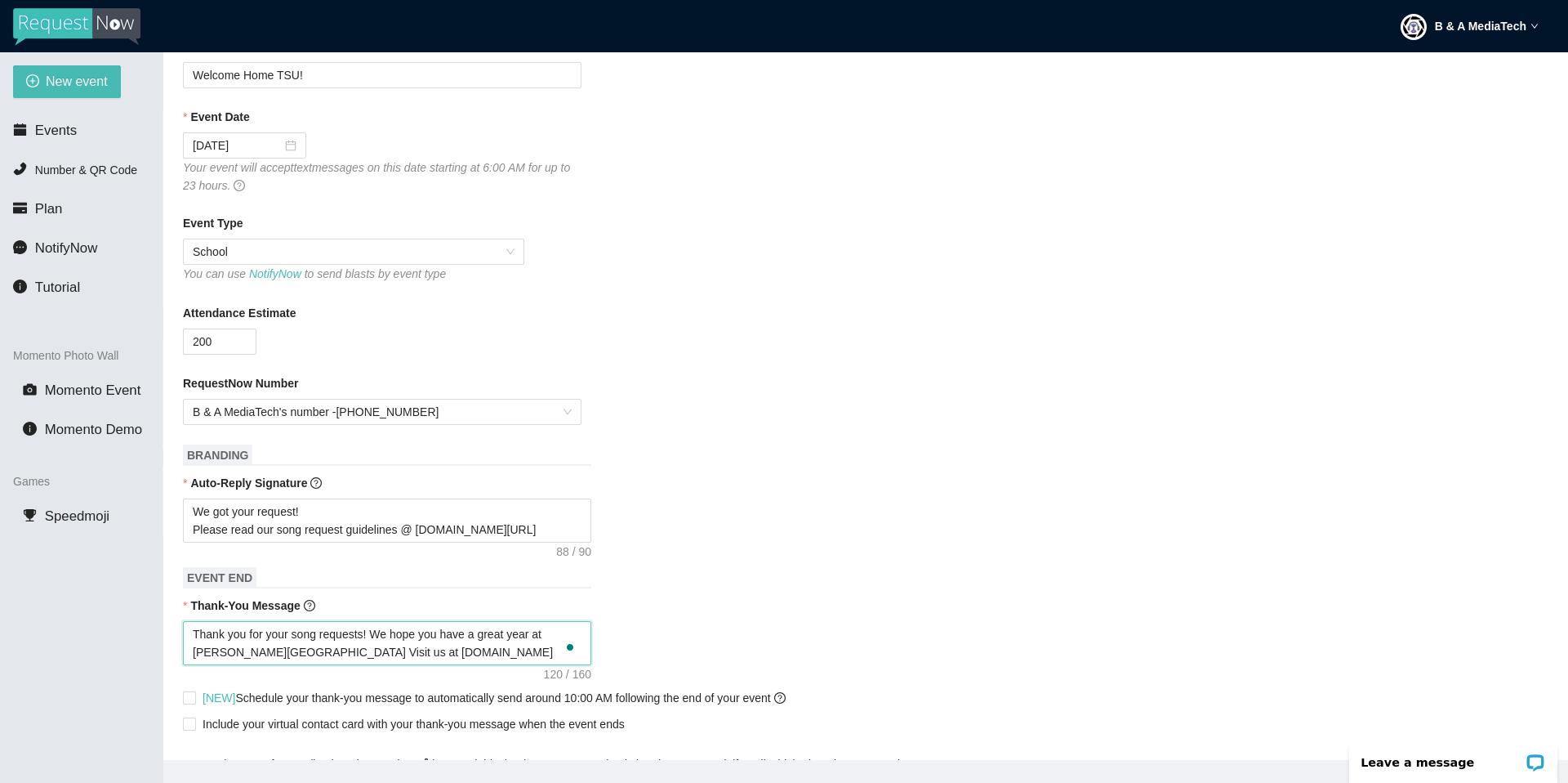
type textarea "Thank you for your song requests! We hope you have a great year at Tarleton Sta…"
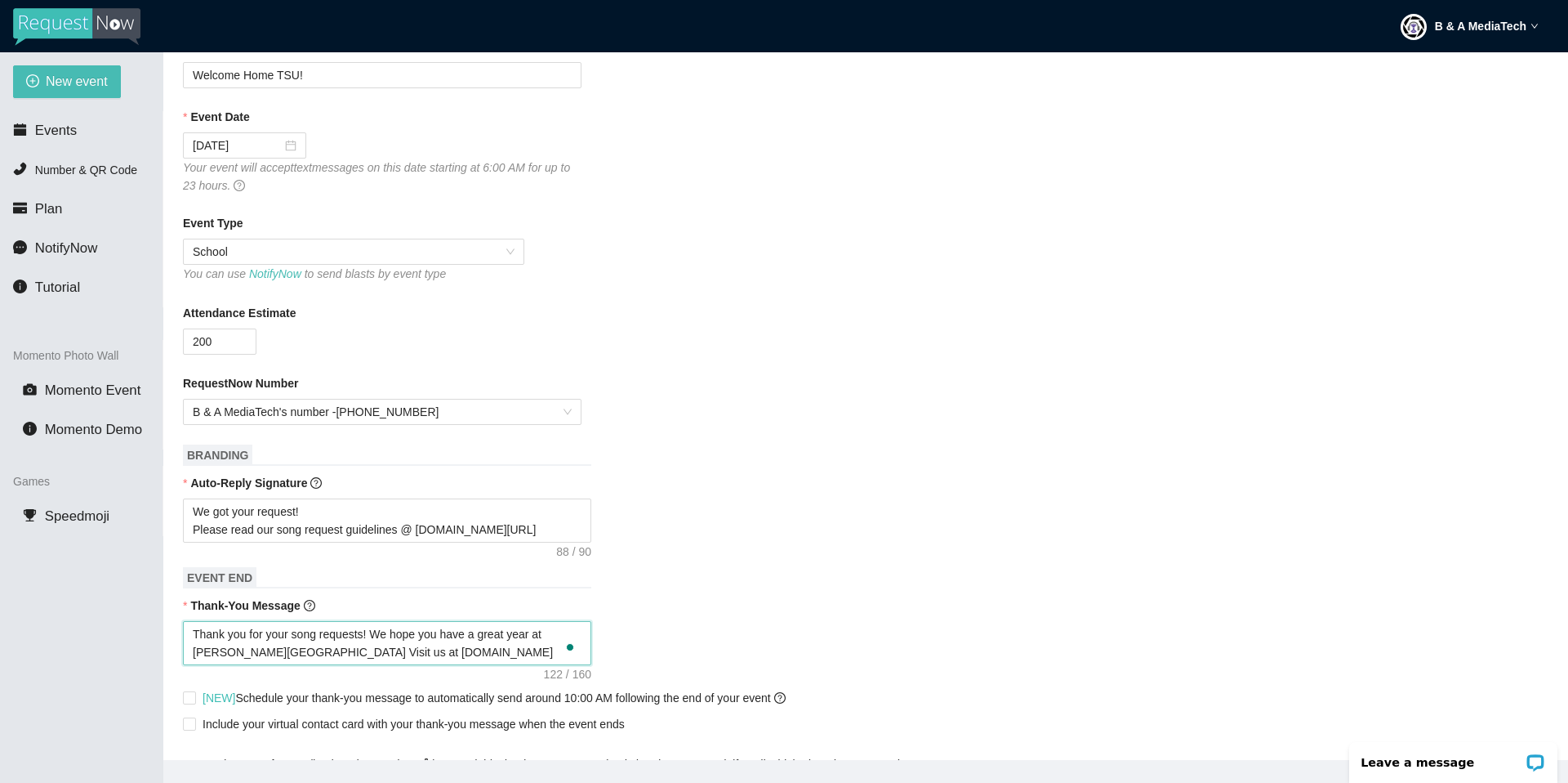
type textarea "Thank you for your song requests! We hope you have a great year at Tarleton Sta…"
drag, startPoint x: 522, startPoint y: 651, endPoint x: 322, endPoint y: 656, distance: 200.1
click at [322, 606] on textarea "Thank you for your song requests! We hope you have a great year at Tarleton Sta…" at bounding box center [387, 643] width 408 height 44
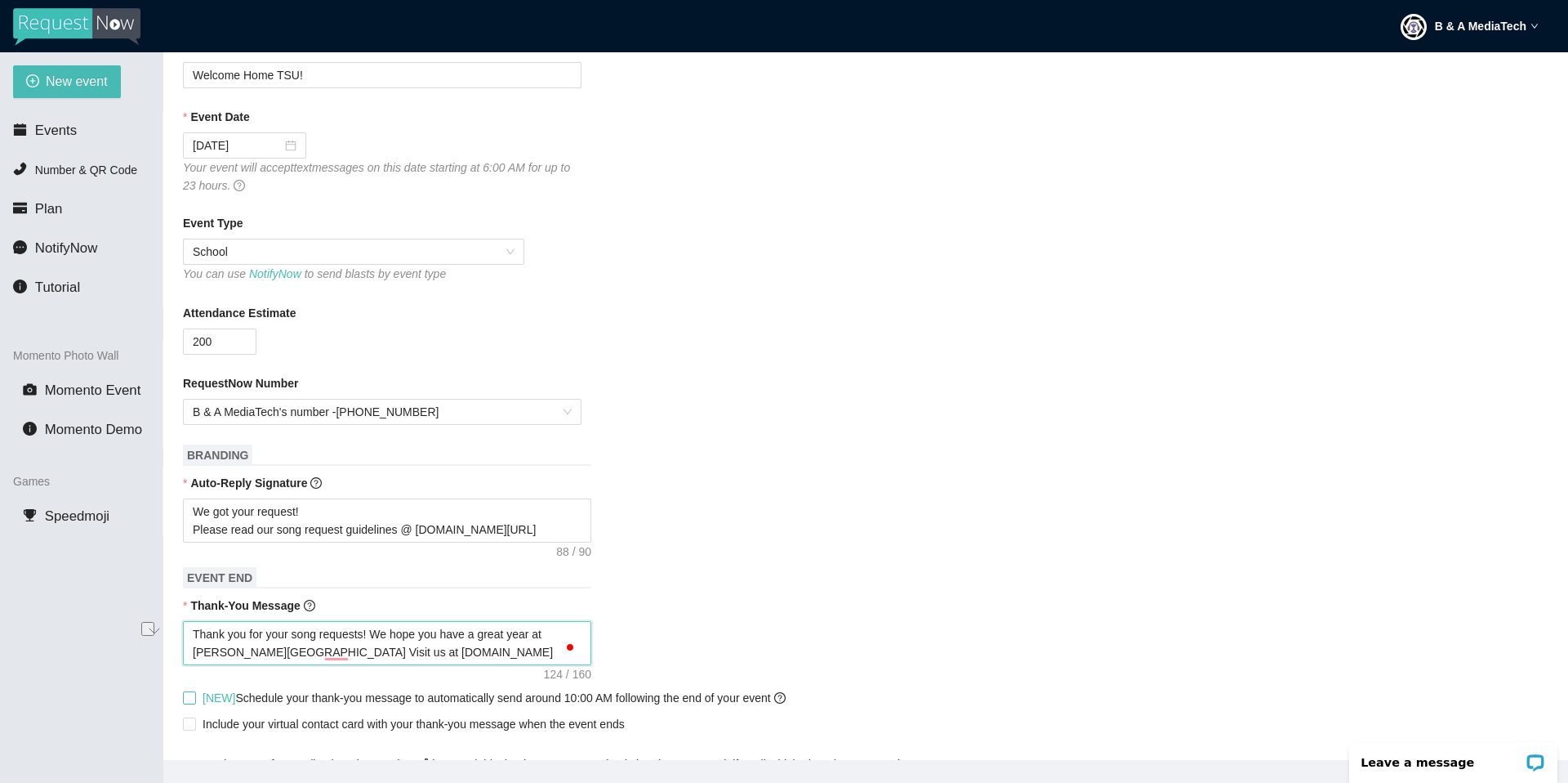
type textarea "Thank you for your song requests! We hope you have a great year at Tarleton Sta…"
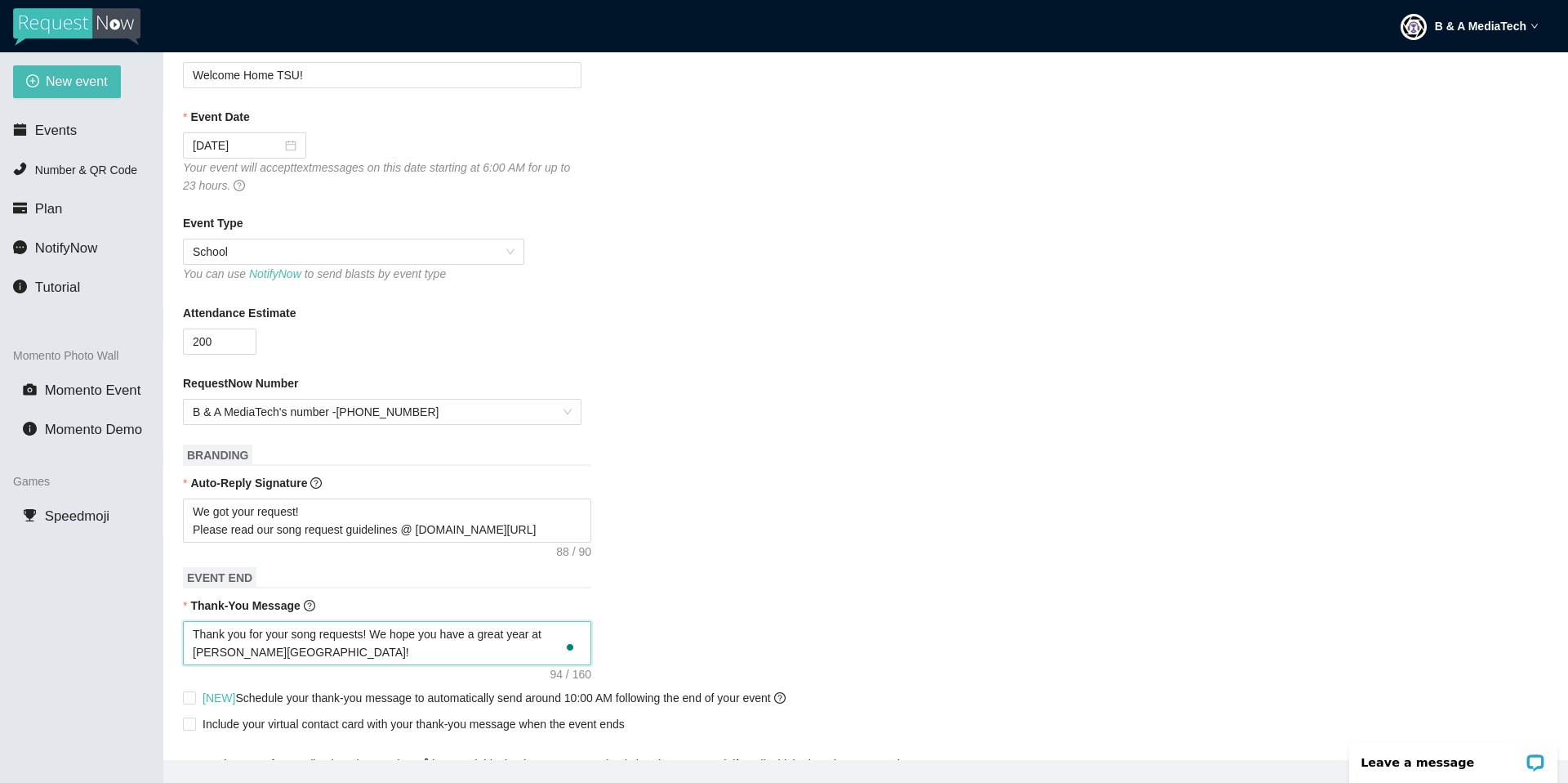
type textarea "Thank you for your song requests! We hope you have a great year at Tarleton Sta…"
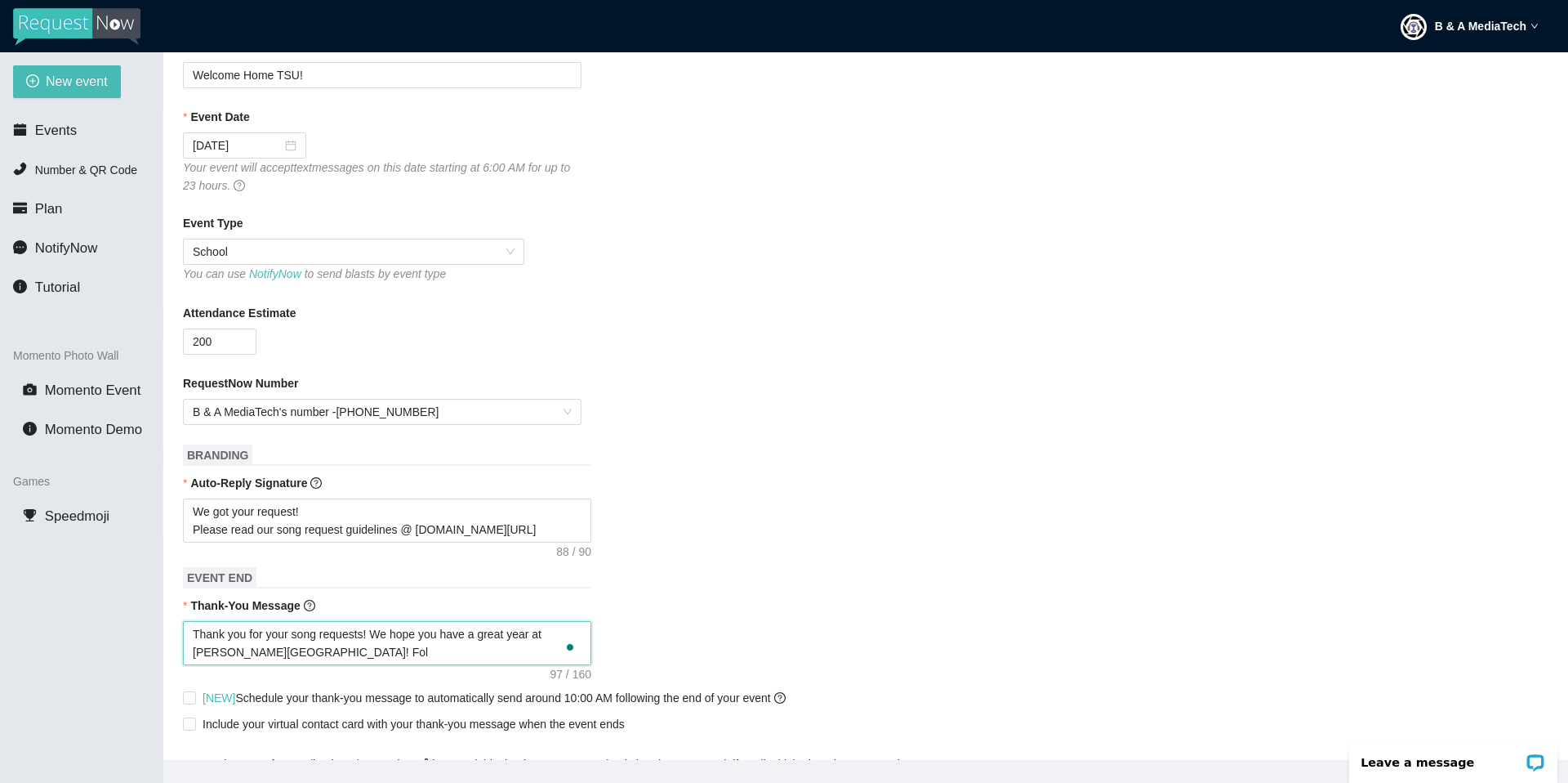
type textarea "Thank you for your song requests! We hope you have a great year at Tarleton Sta…"
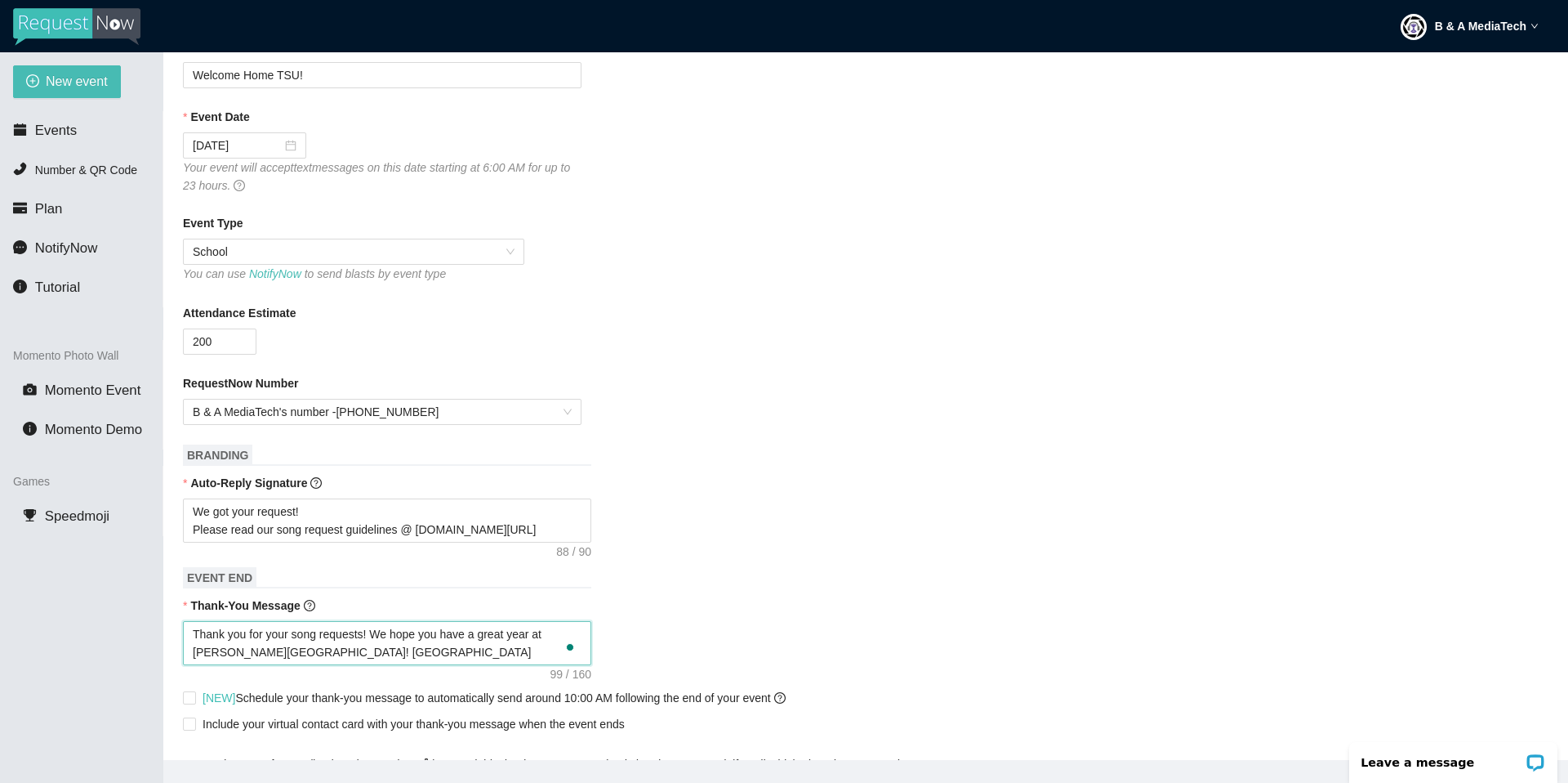
type textarea "Thank you for your song requests! We hope you have a great year at Tarleton Sta…"
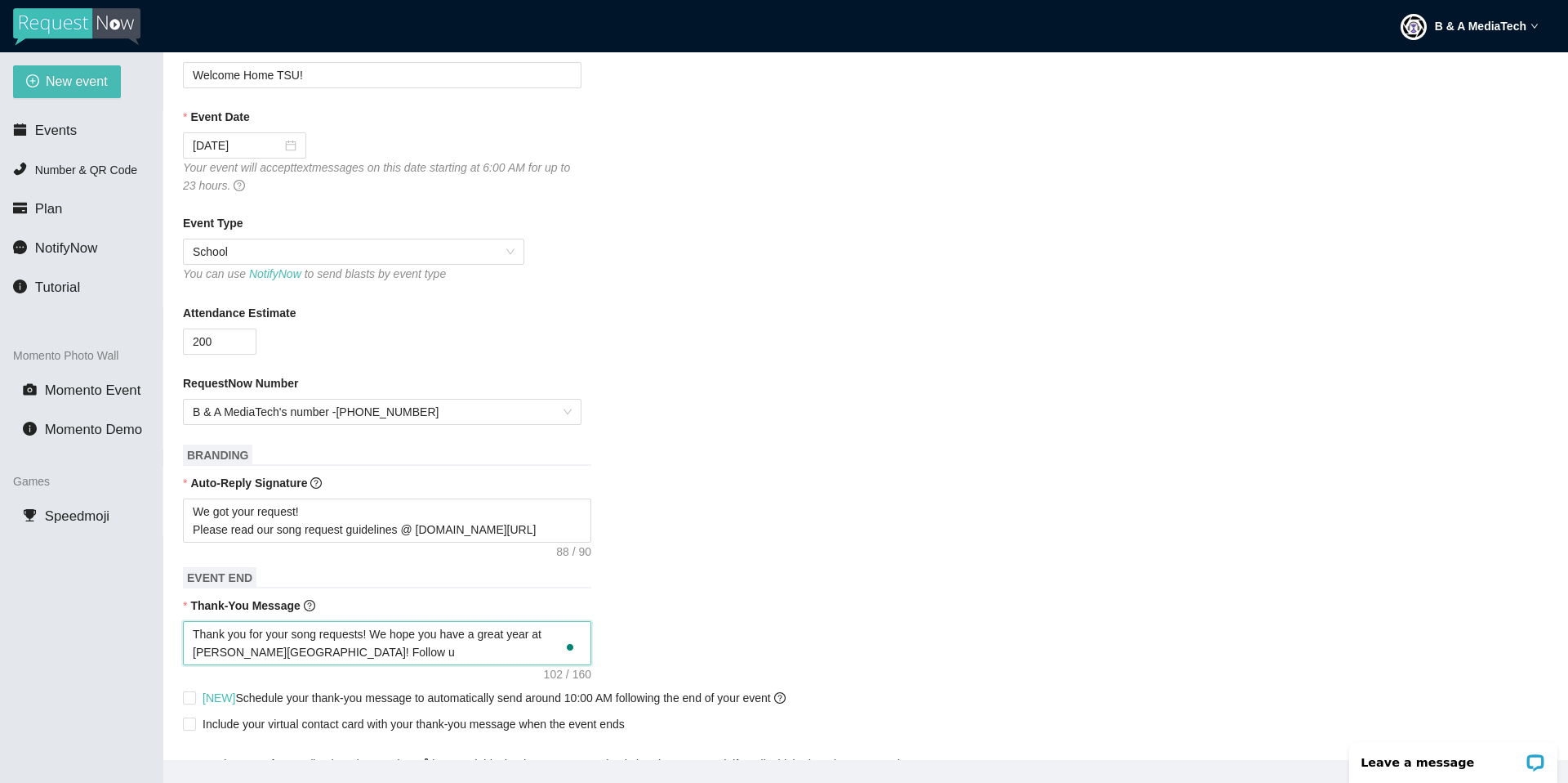
type textarea "Thank you for your song requests! We hope you have a great year at Tarleton Sta…"
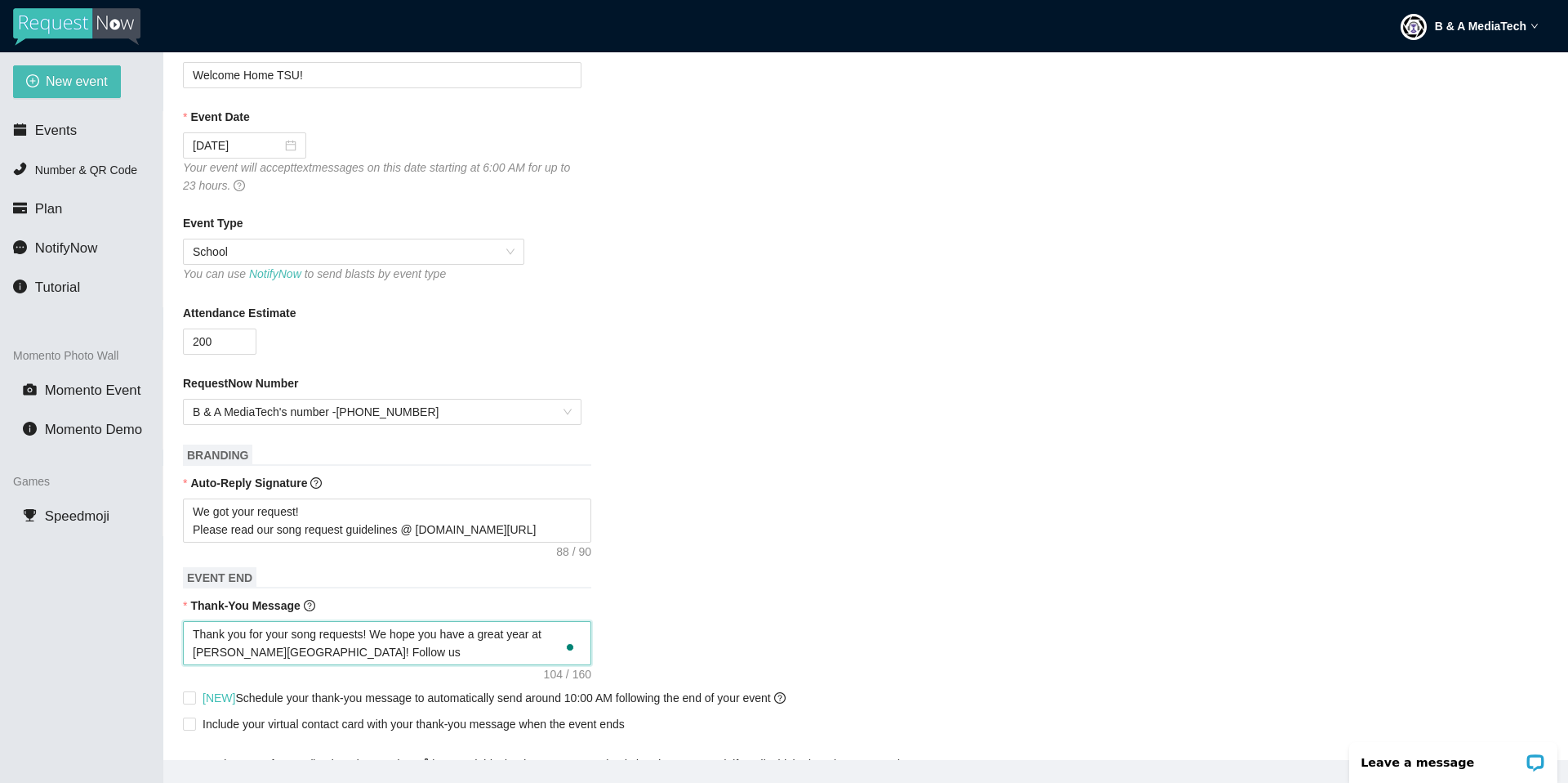
type textarea "Thank you for your song requests! We hope you have a great year at Tarleton Sta…"
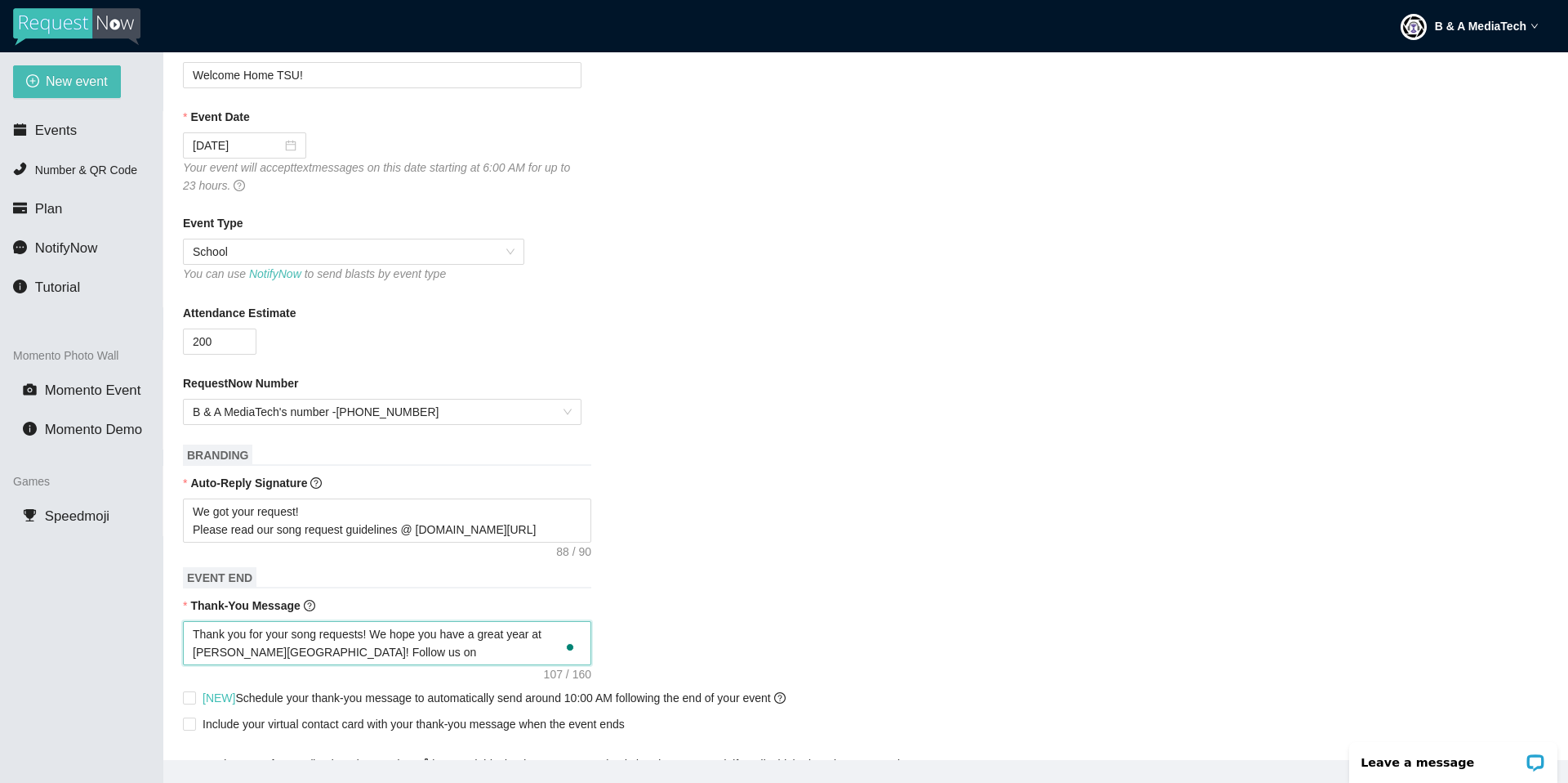
type textarea "Thank you for your song requests! We hope you have a great year at Tarleton Sta…"
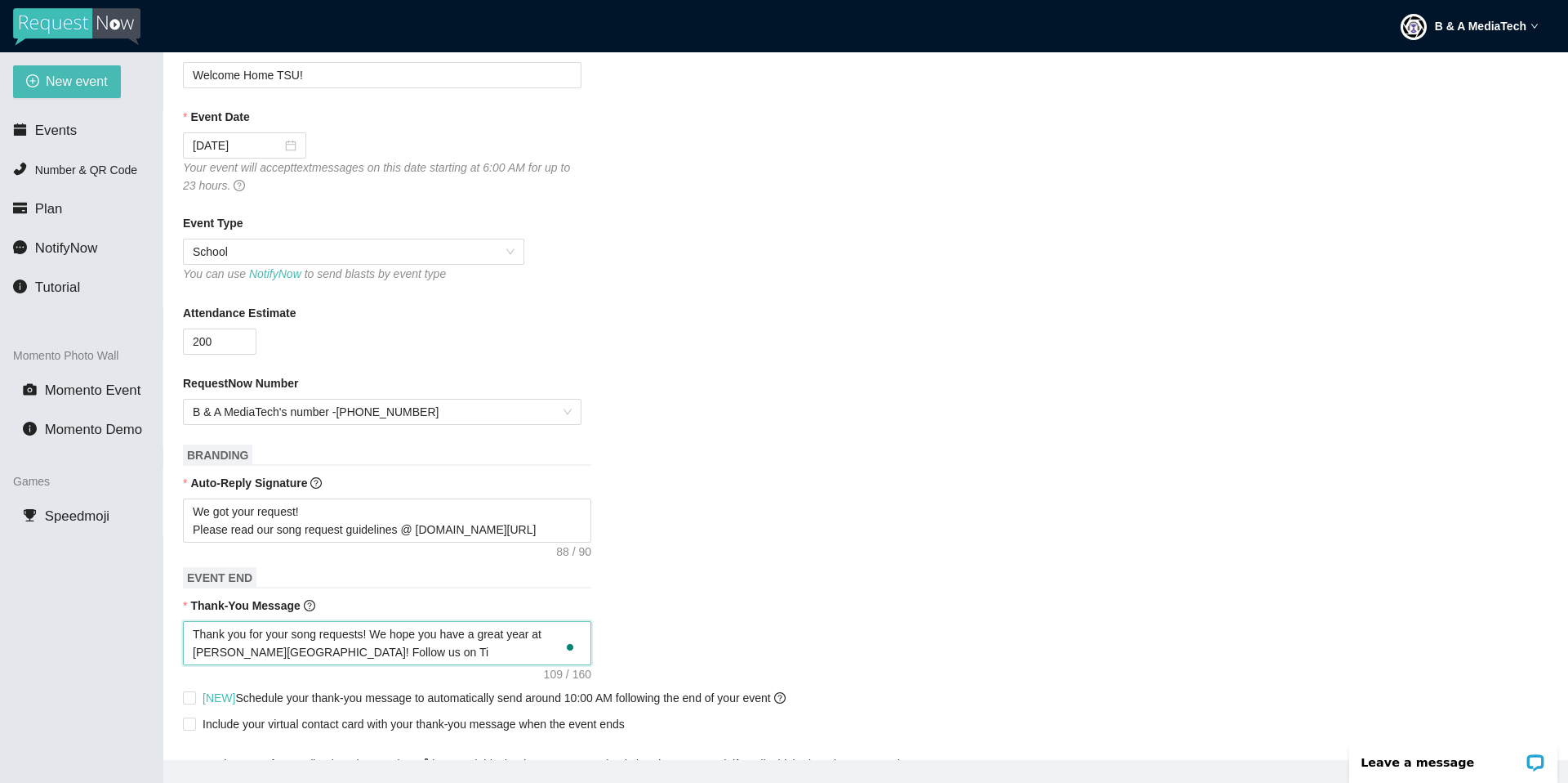
type textarea "Thank you for your song requests! We hope you have a great year at Tarleton Sta…"
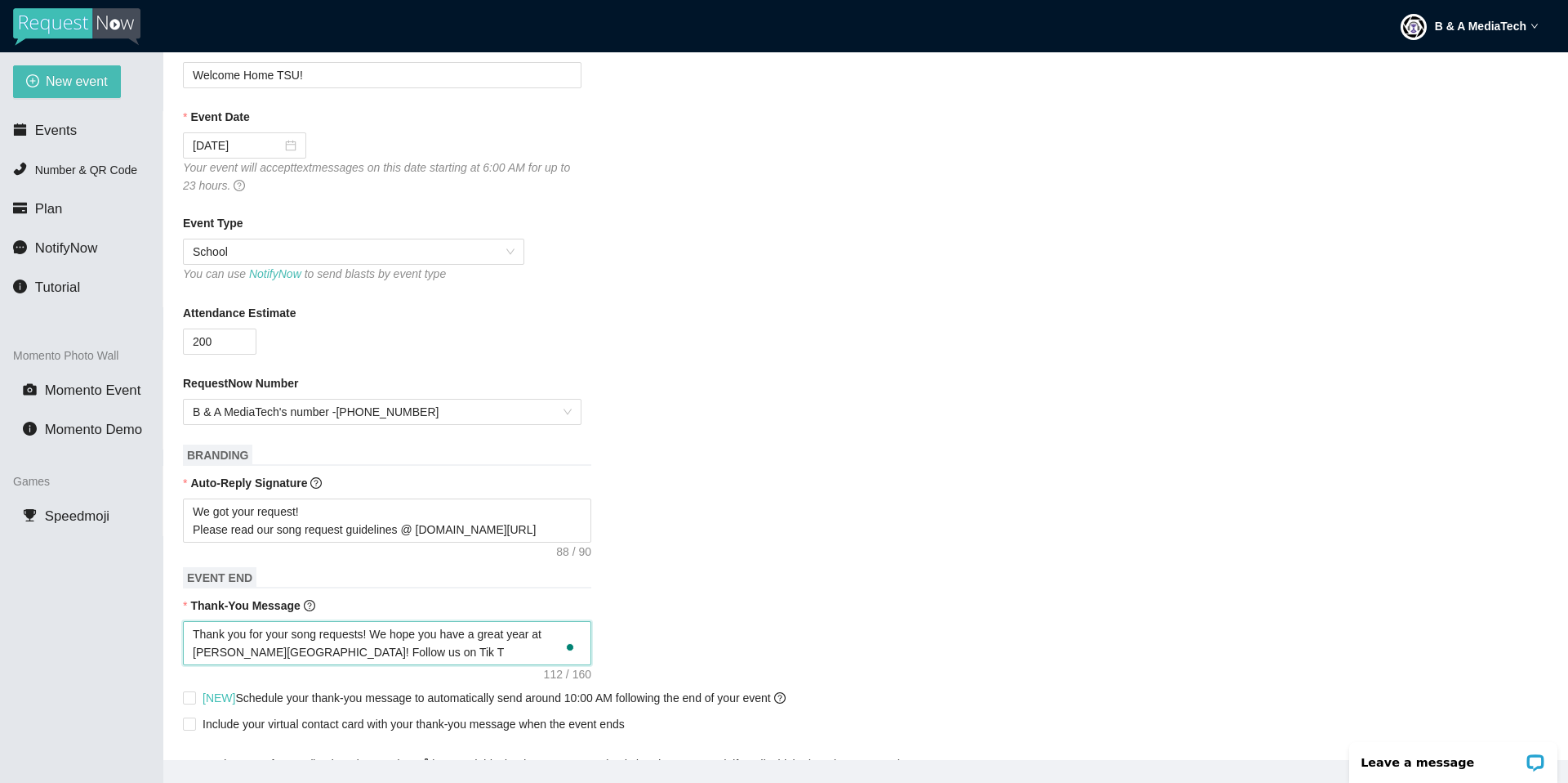
type textarea "Thank you for your song requests! We hope you have a great year at Tarleton Sta…"
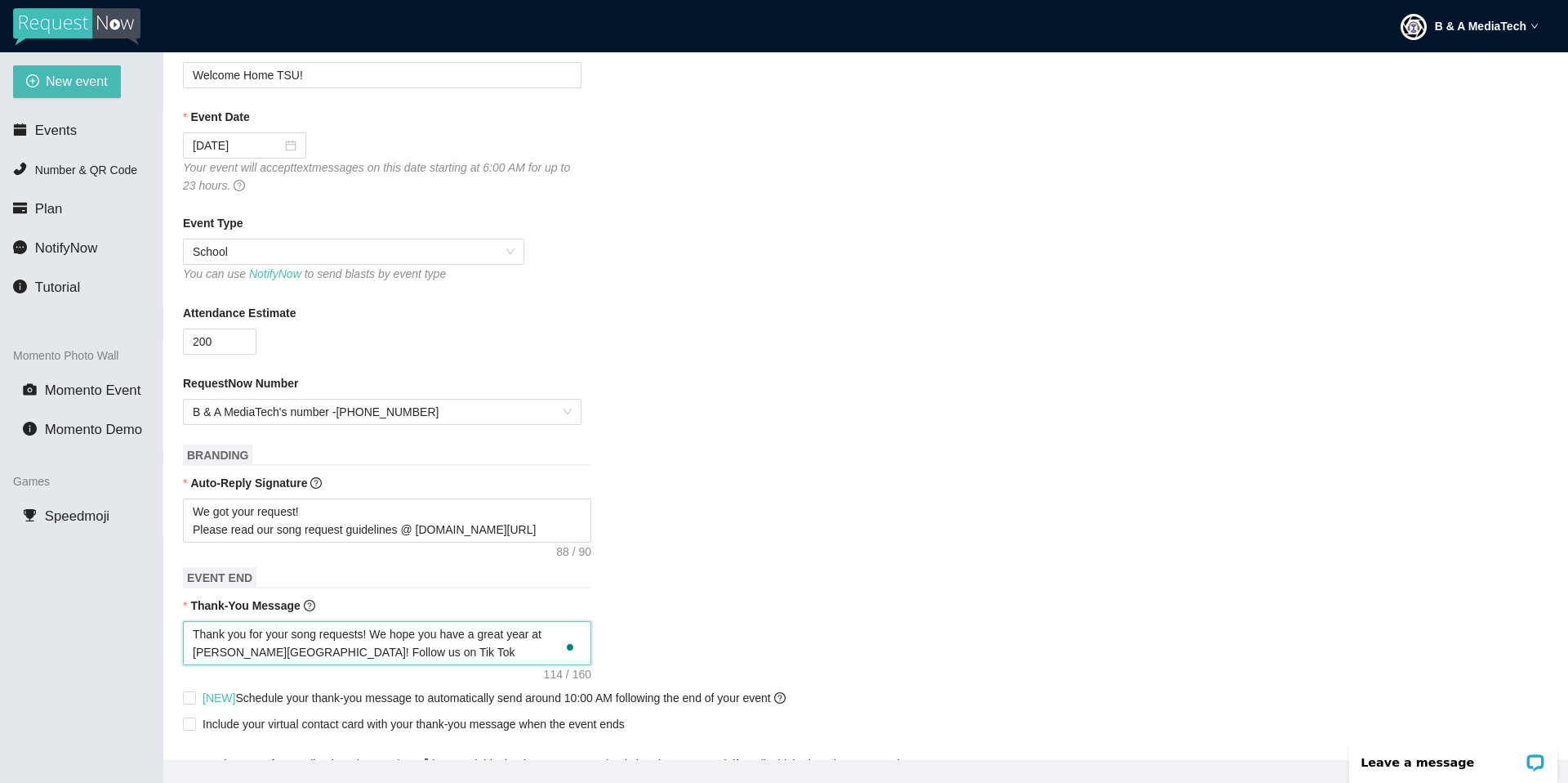
type textarea "Thank you for your song requests! We hope you have a great year at Tarleton Sta…"
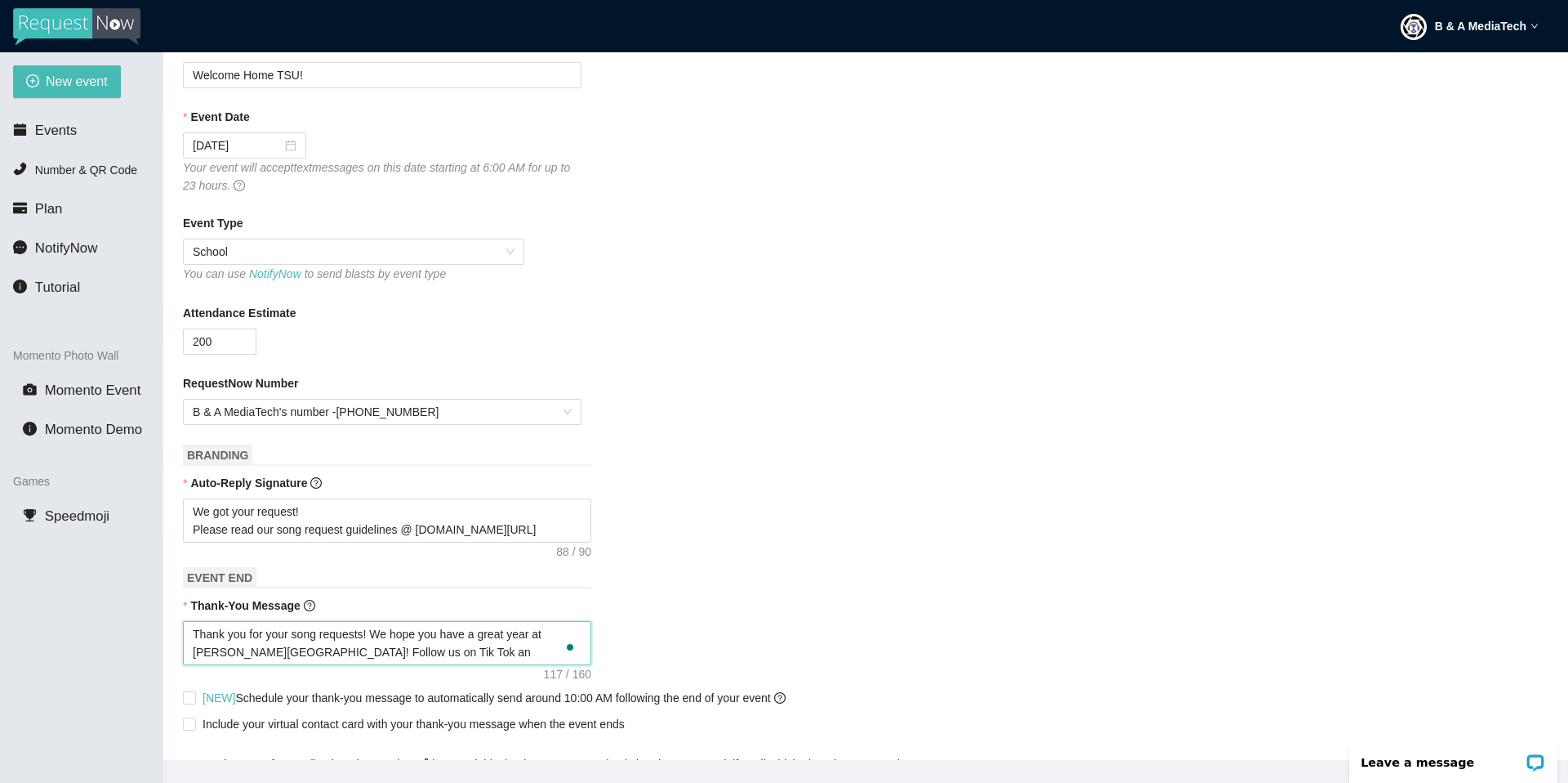
type textarea "Thank you for your song requests! We hope you have a great year at Tarleton Sta…"
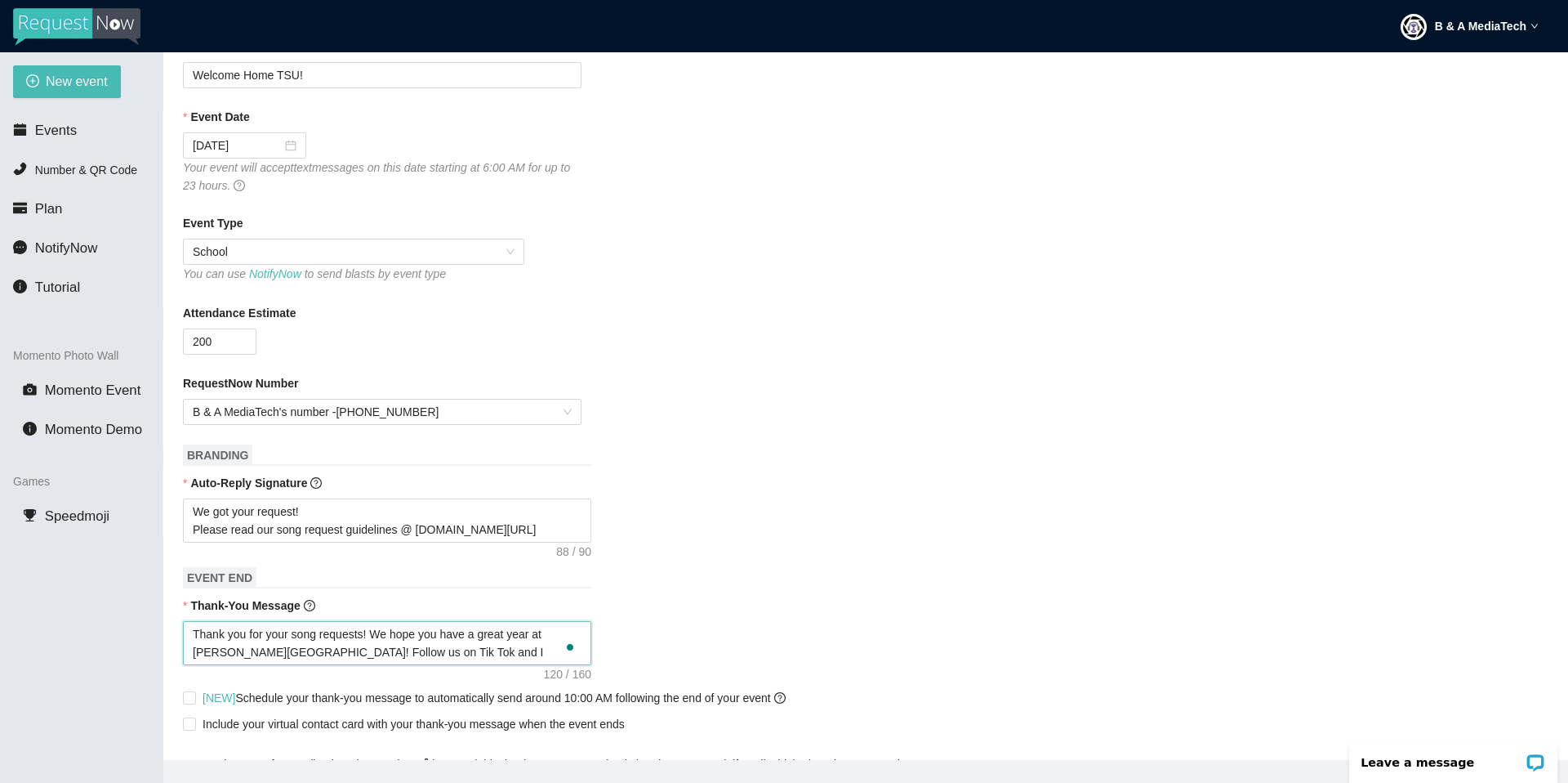
type textarea "Thank you for your song requests! We hope you have a great year at Tarleton Sta…"
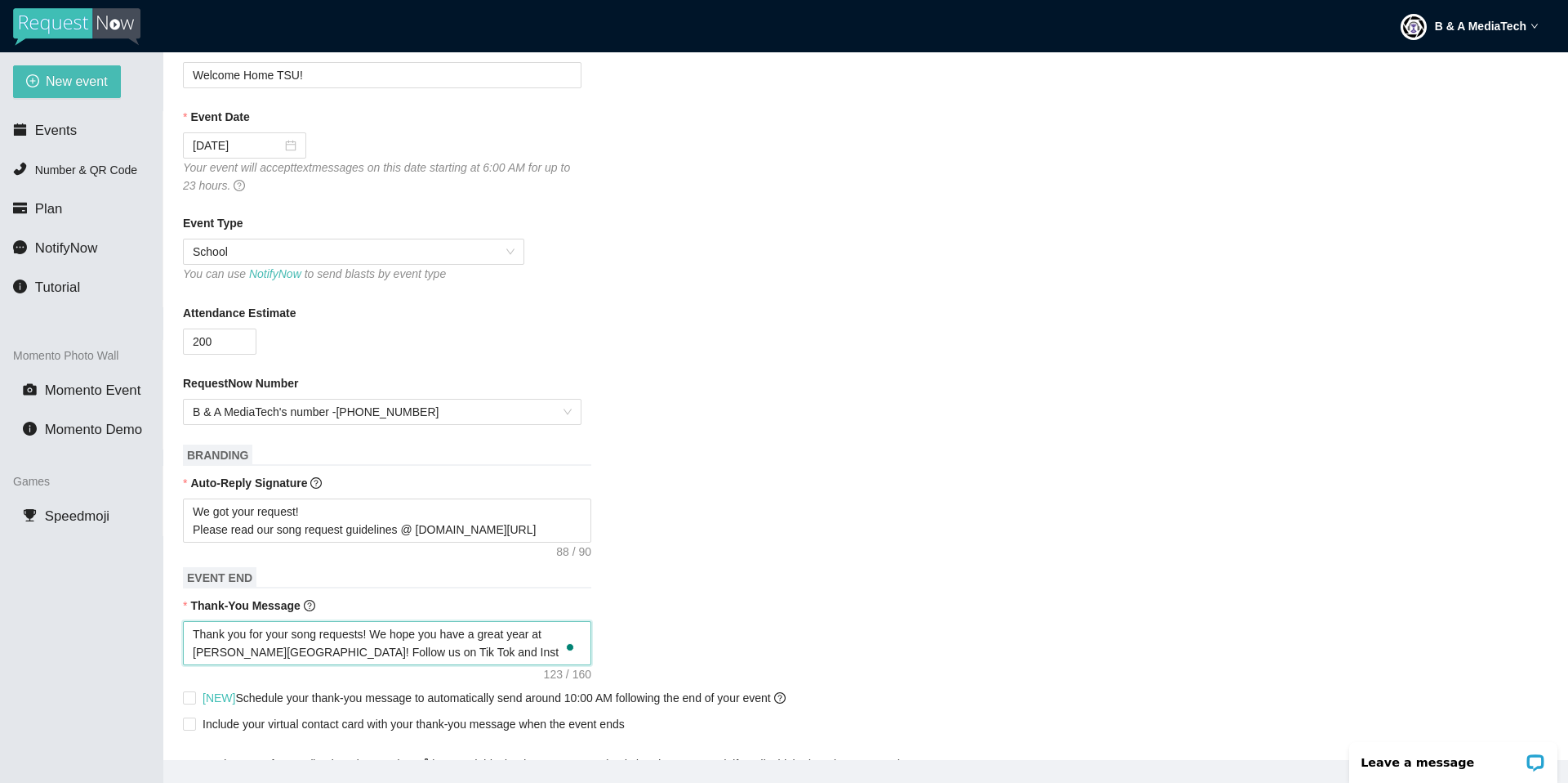
type textarea "Thank you for your song requests! We hope you have a great year at Tarleton Sta…"
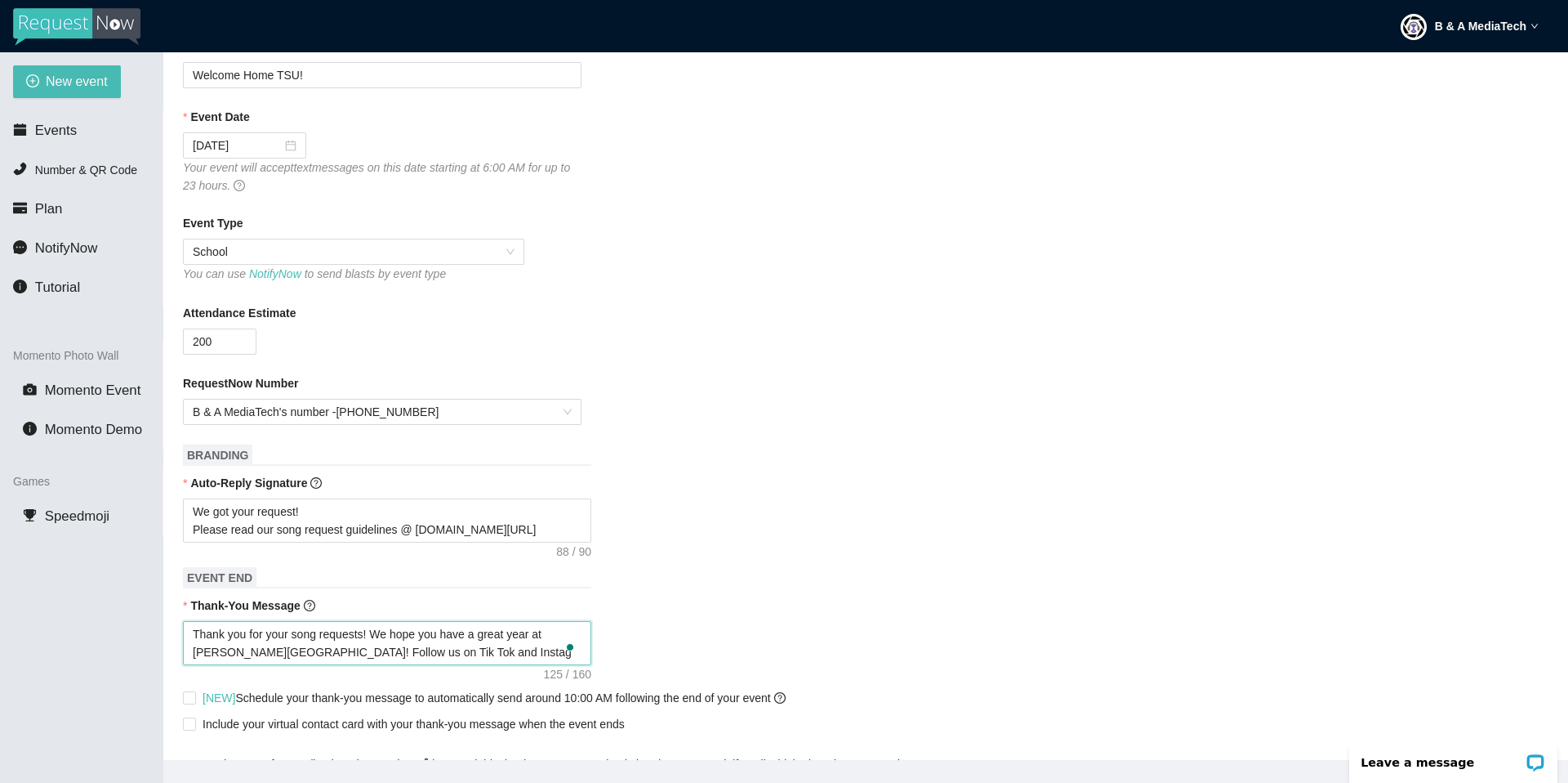
type textarea "Thank you for your song requests! We hope you have a great year at Tarleton Sta…"
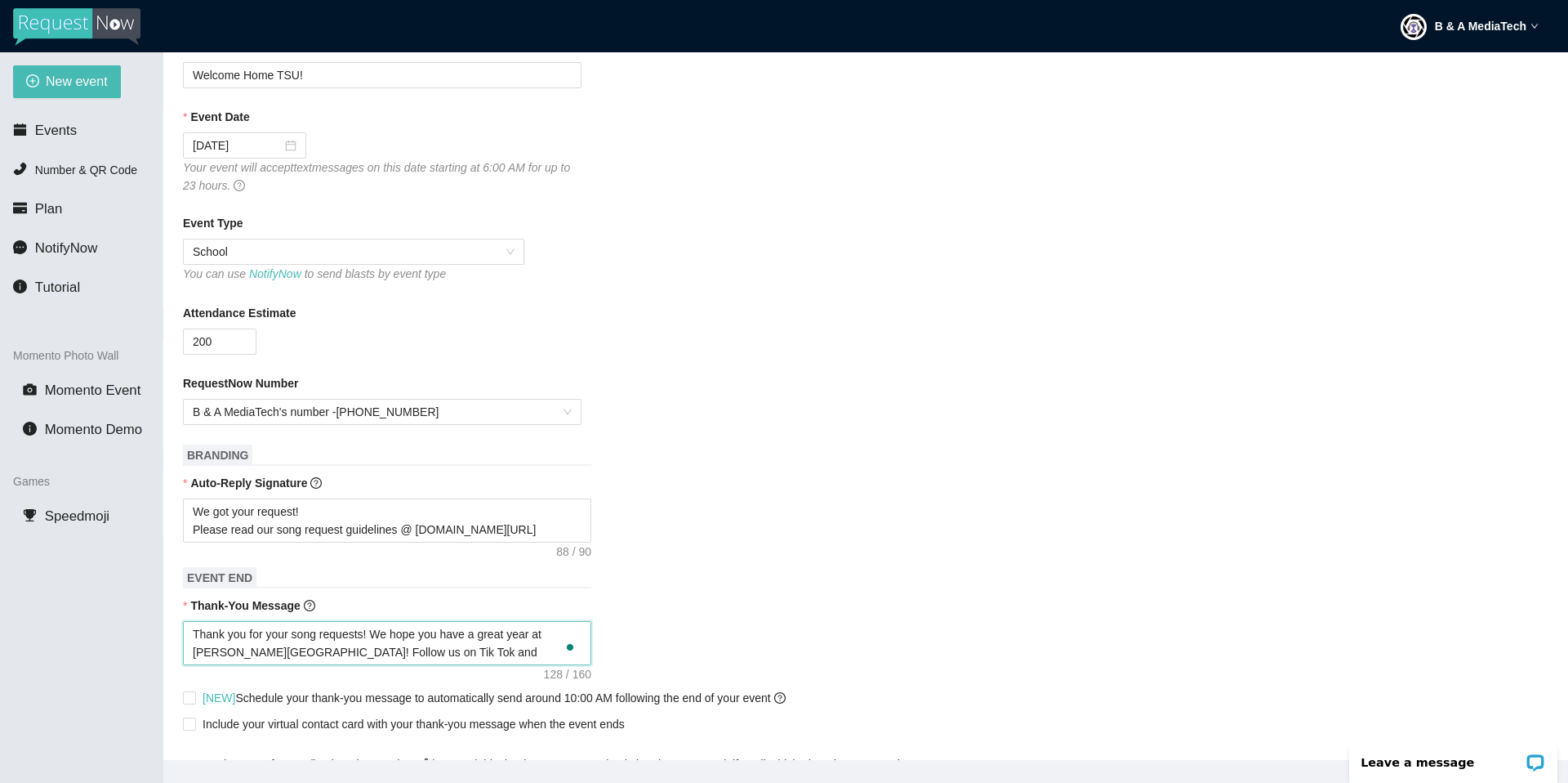
type textarea "Thank you for your song requests! We hope you have a great year at Tarleton Sta…"
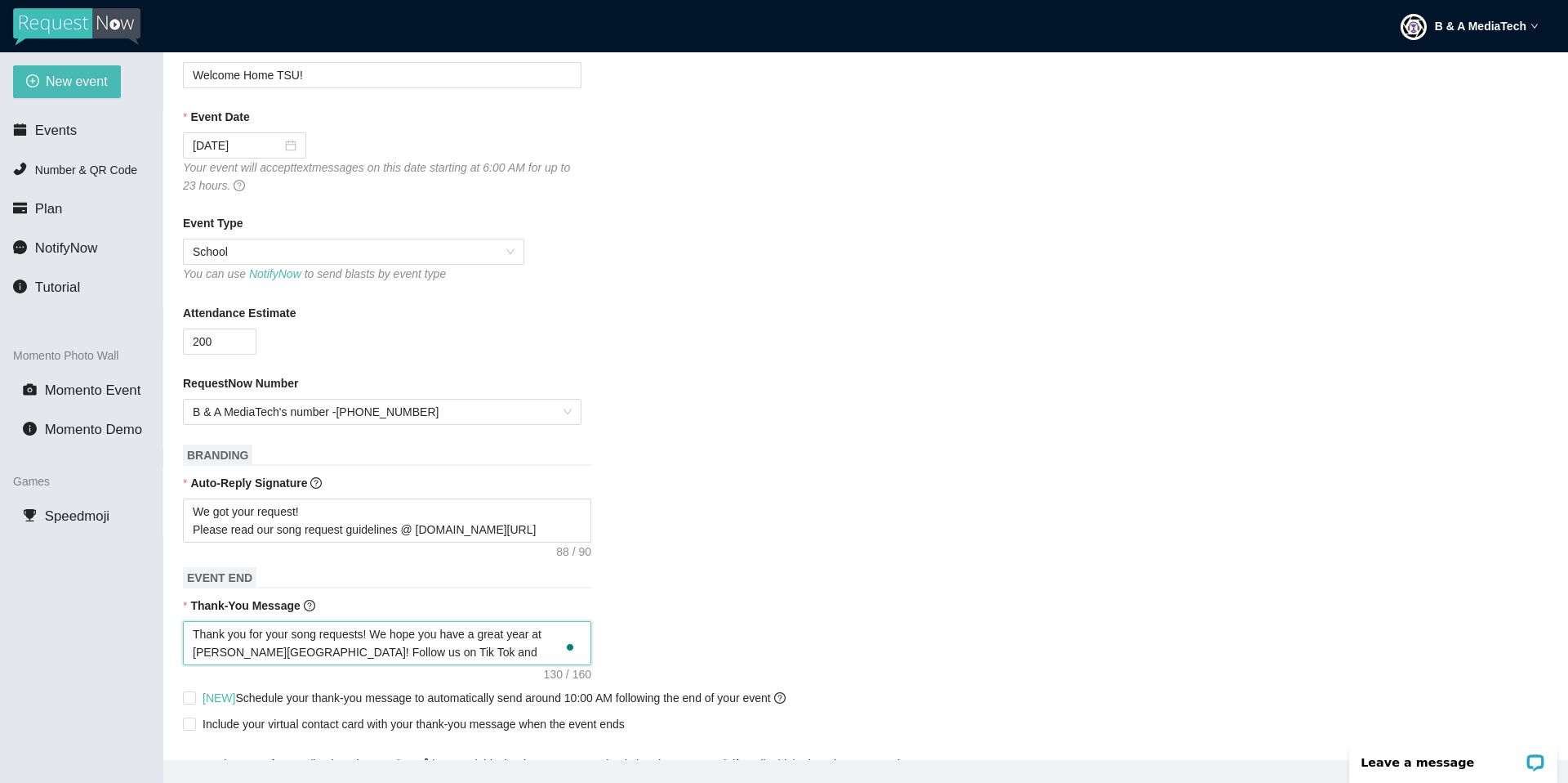
type textarea "Thank you for your song requests! We hope you have a great year at Tarleton Sta…"
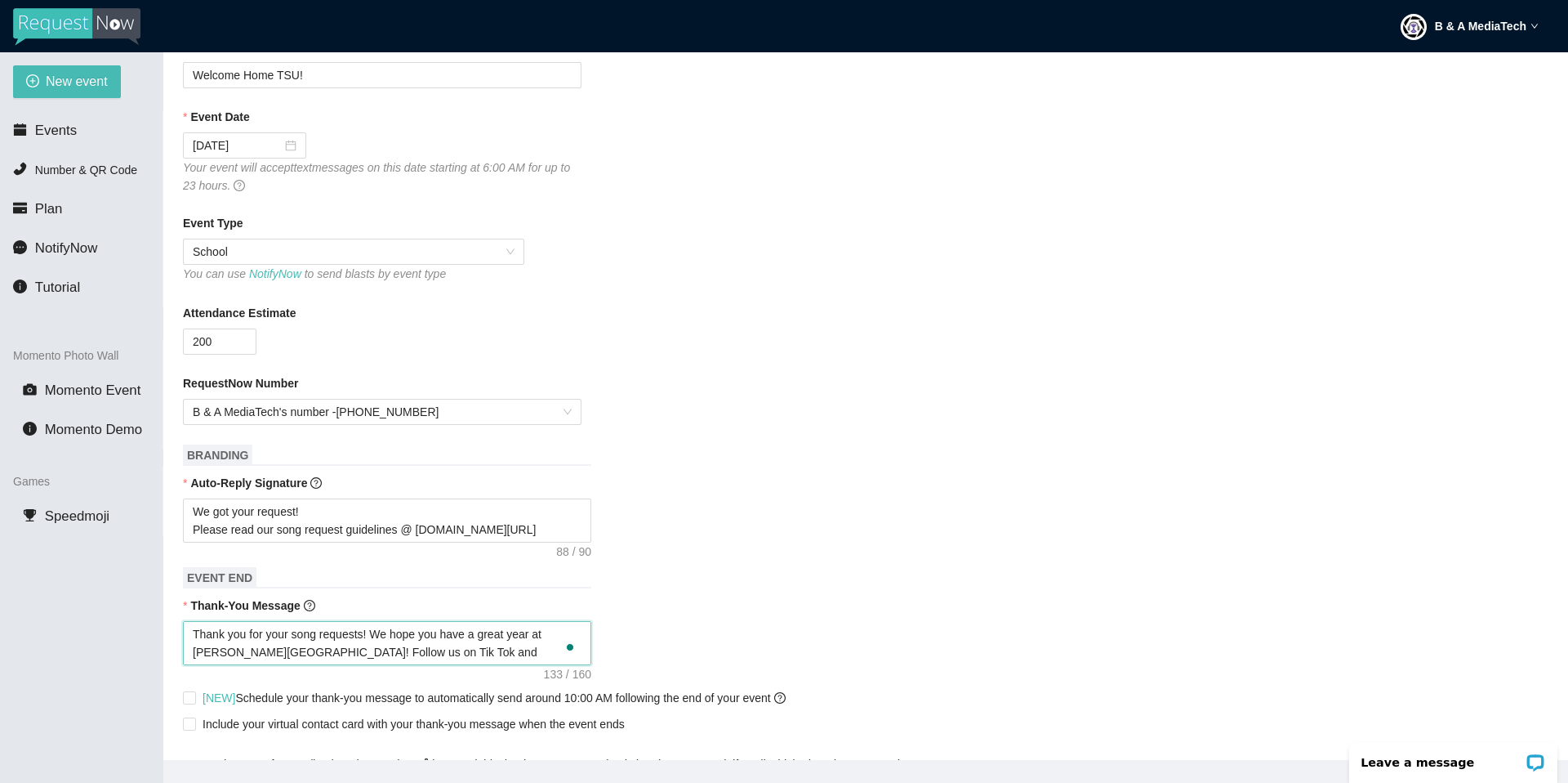
type textarea "Thank you for your song requests! We hope you have a great year at Tarleton Sta…"
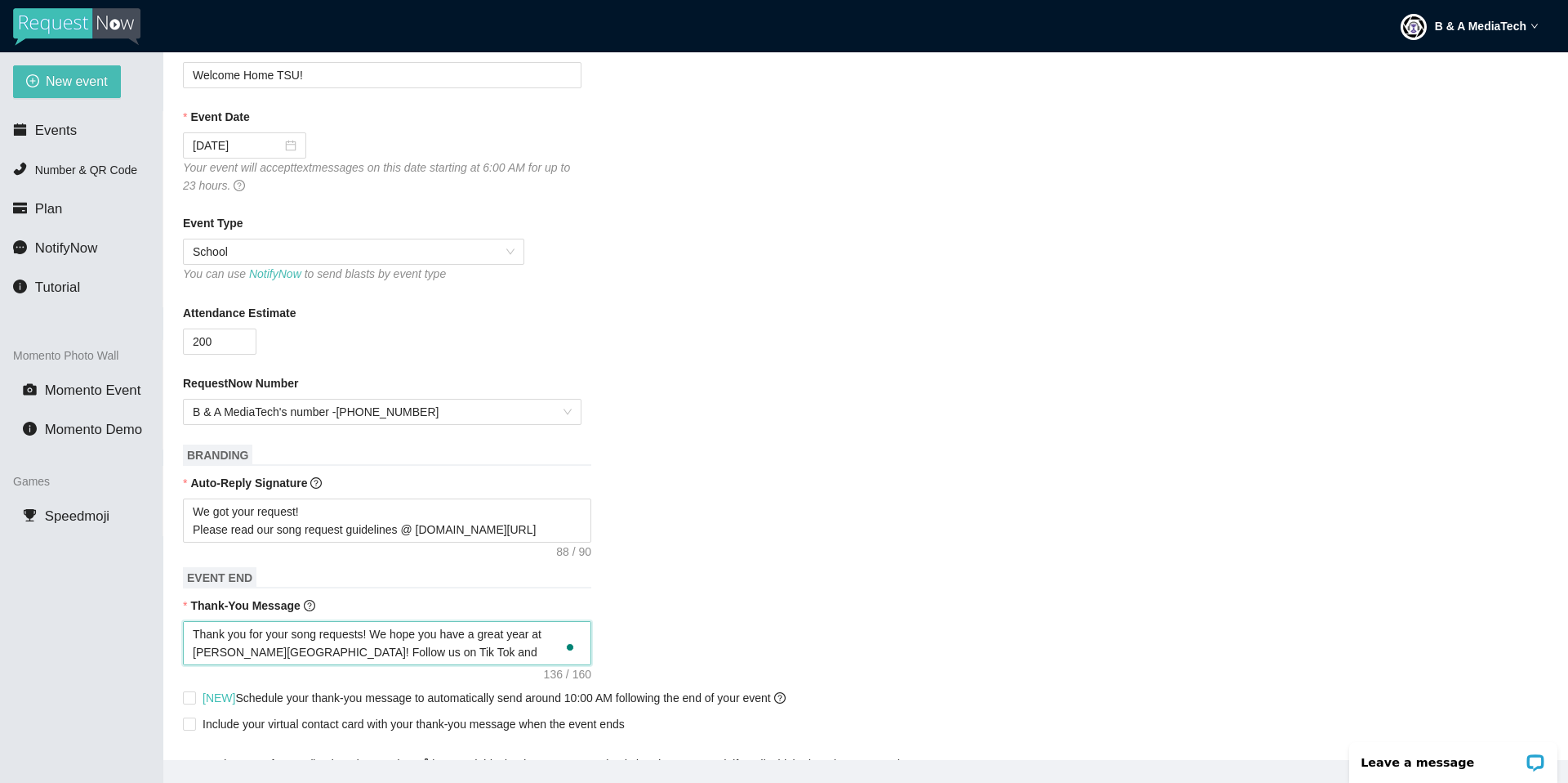
type textarea "Thank you for your song requests! We hope you have a great year at Tarleton Sta…"
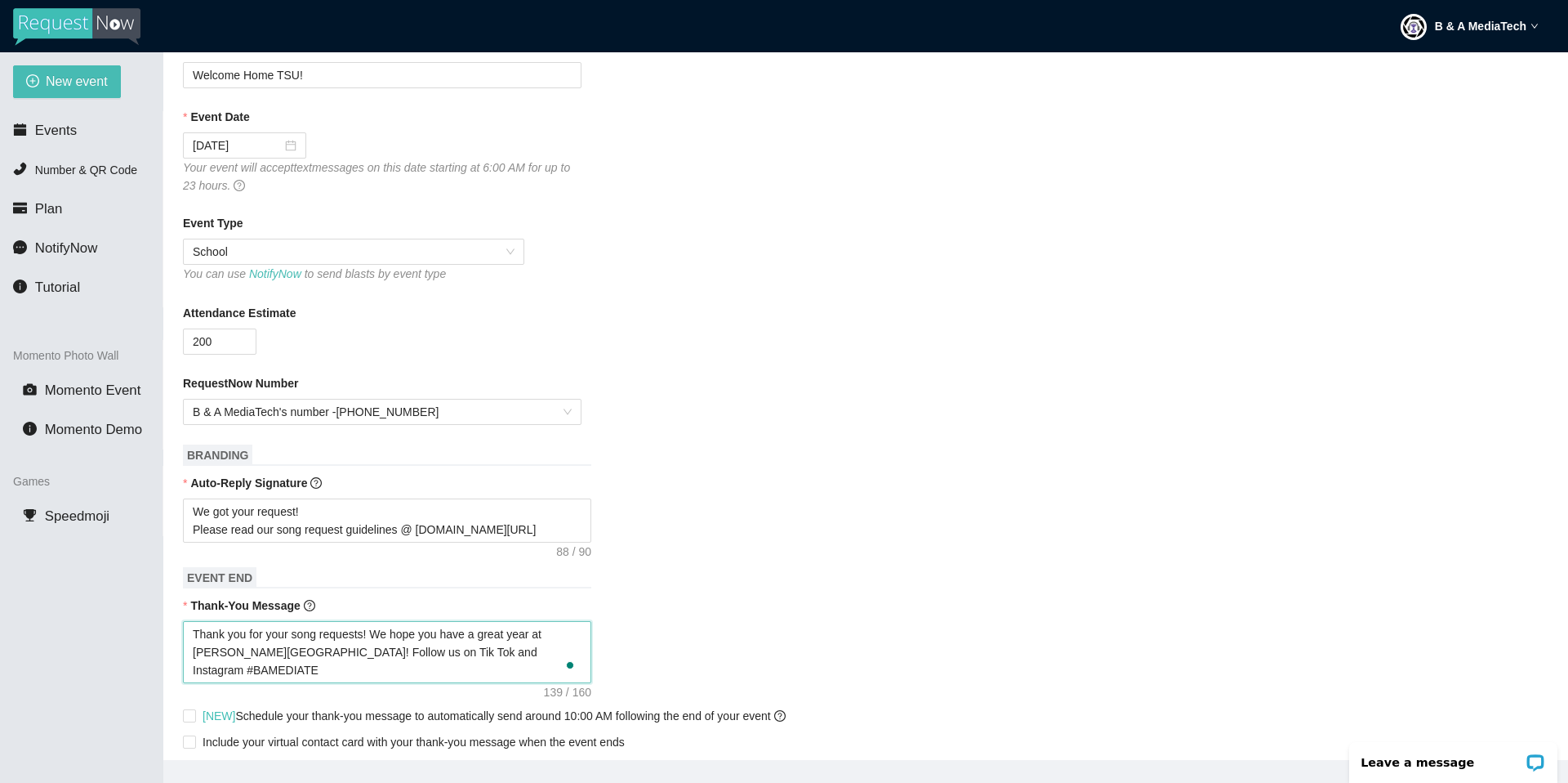
type textarea "Thank you for your song requests! We hope you have a great year at Tarleton Sta…"
click at [865, 606] on div "Thank you for your song requests! We hope you have a great year at Tarleton Sta…" at bounding box center [866, 652] width 1365 height 62
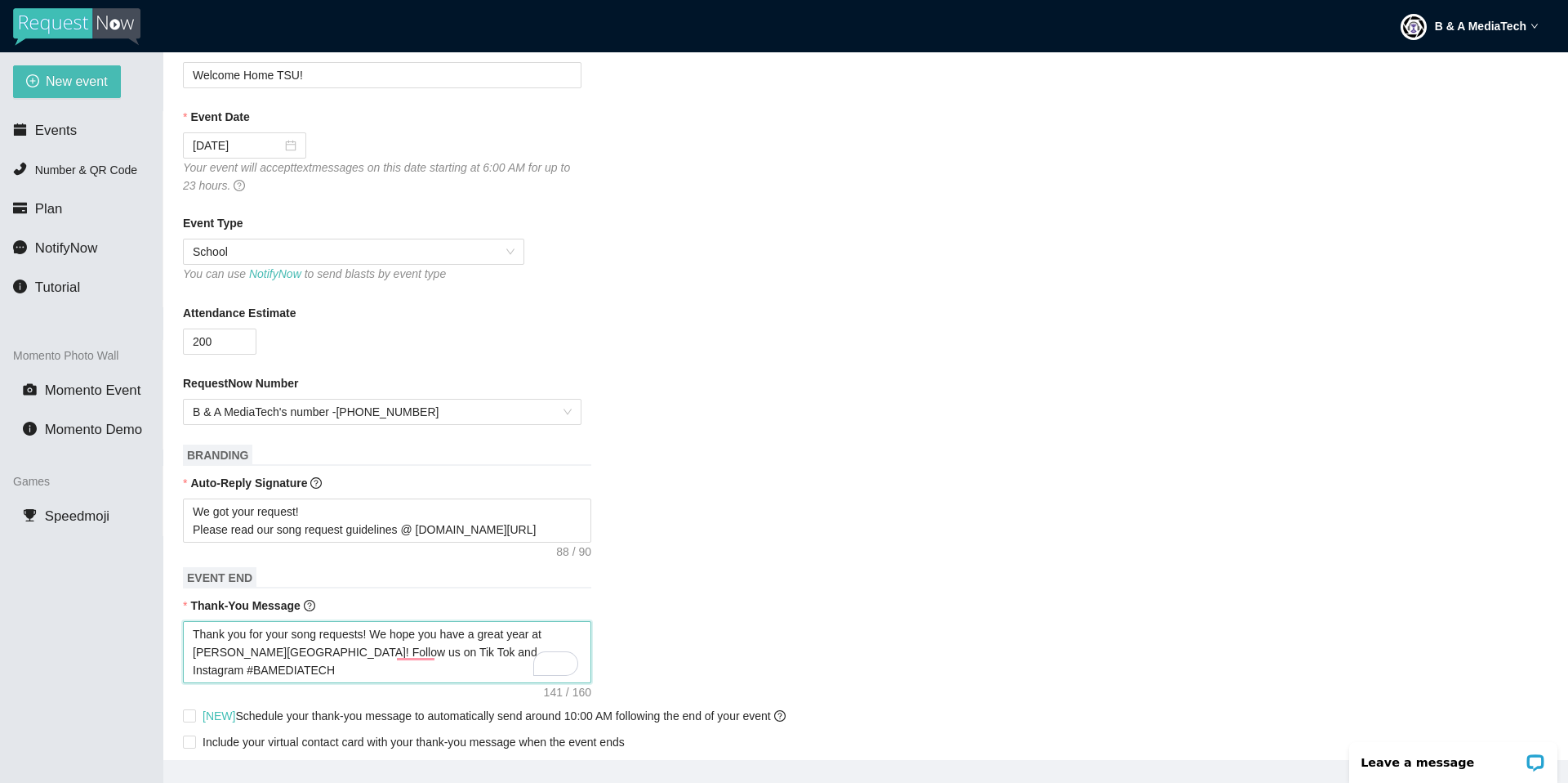
click at [329, 606] on textarea "Thank you for your song requests! We hope you have a great year at Tarleton Sta…" at bounding box center [387, 652] width 408 height 62
type textarea "Thank you for your song requests! We hope you have a great year at Tarleton Sta…"
click at [282, 606] on textarea "Thank you for your song requests! We hope you have a great year at Tarleton Sta…" at bounding box center [387, 652] width 408 height 62
type textarea "Thank you for your song requests! We hope you have a great year at Tarleton Sta…"
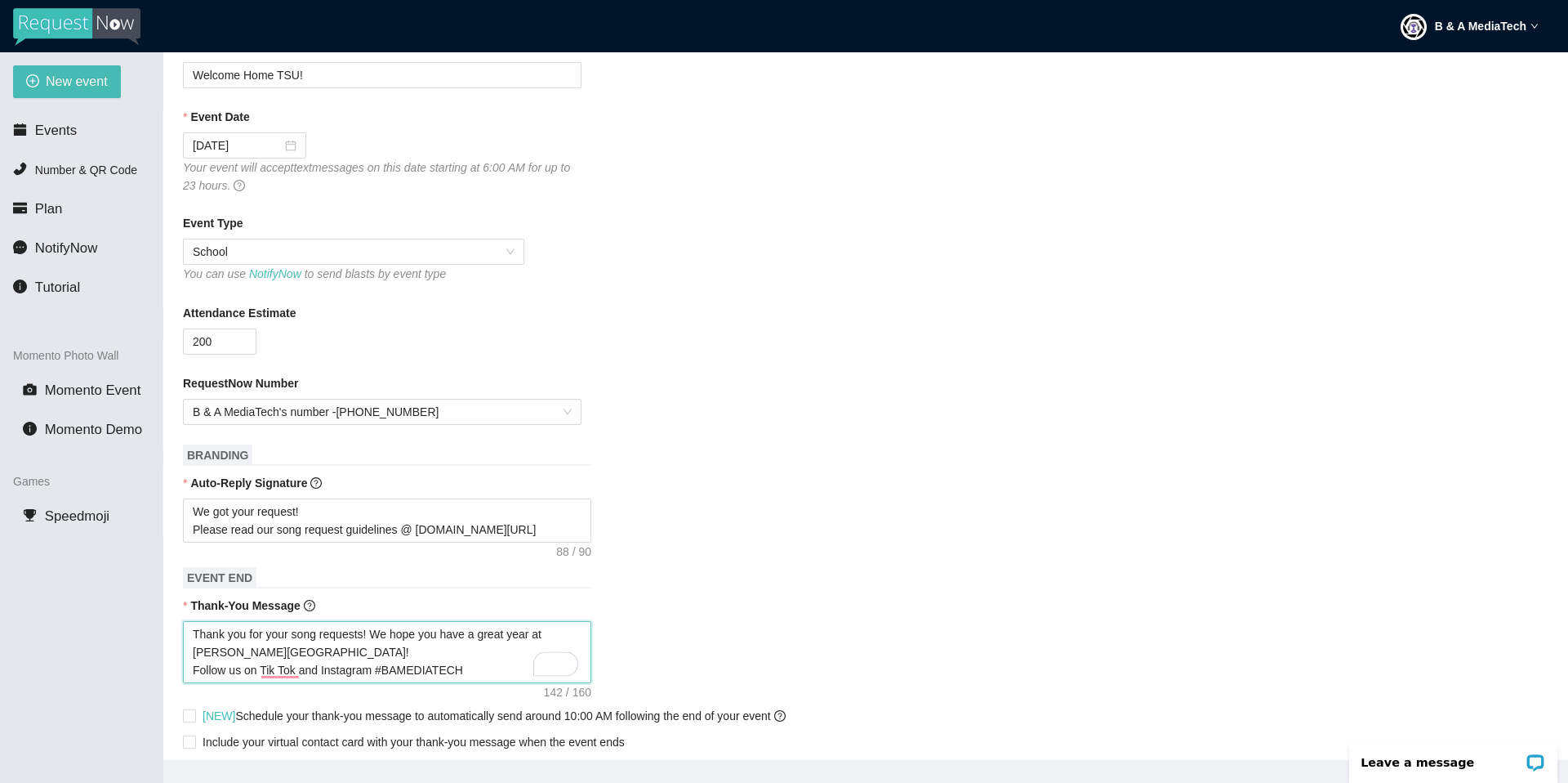
type textarea "Thank you for your song requests! We hope you have a great year at Tarleton Sta…"
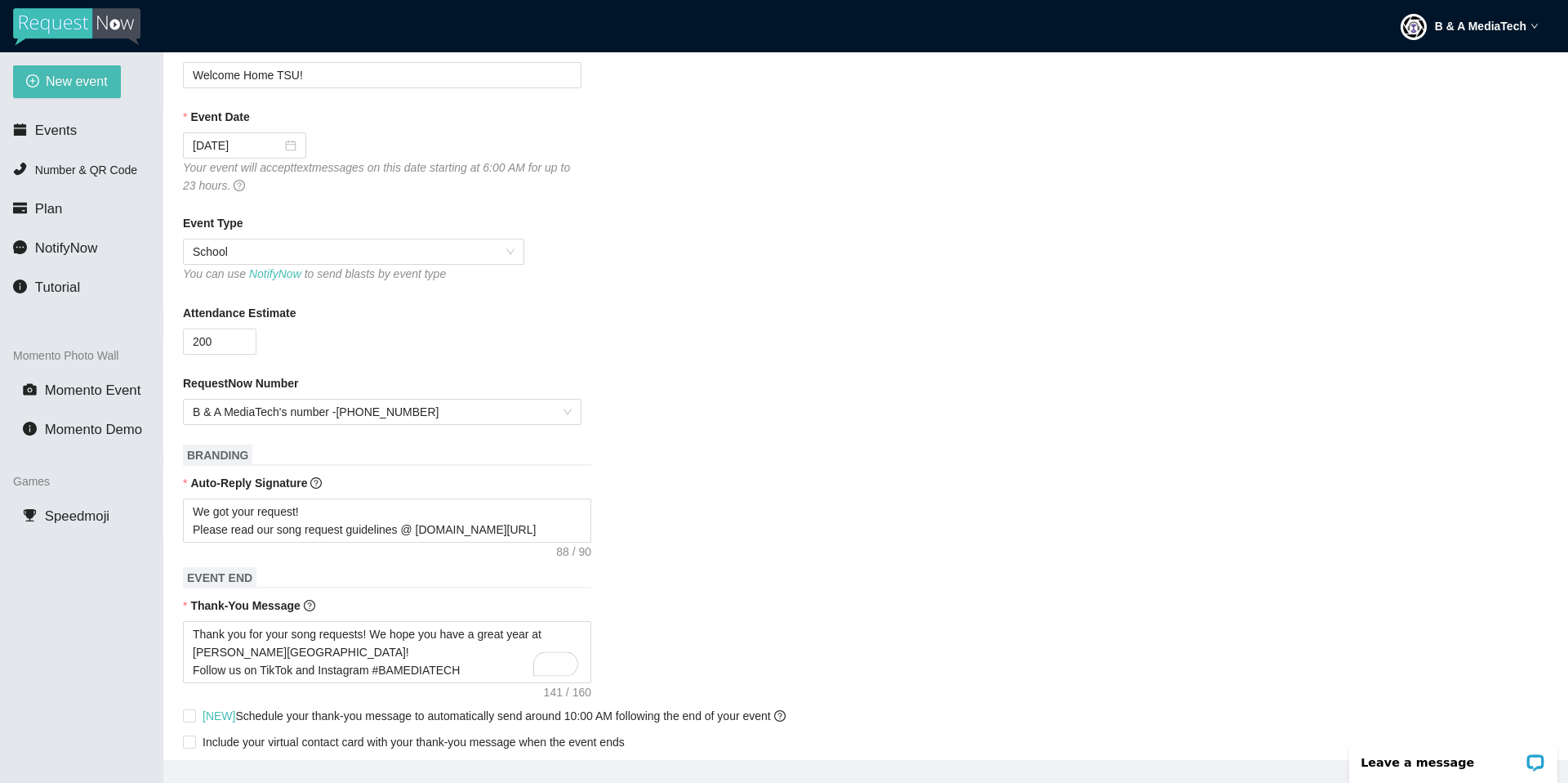
click at [832, 606] on div "Thank you for your song requests! We hope you have a great year at Tarleton Sta…" at bounding box center [866, 652] width 1365 height 62
drag, startPoint x: 374, startPoint y: 667, endPoint x: 400, endPoint y: 669, distance: 26.1
click at [374, 606] on textarea "Thank you for your song requests! We hope you have a great year at Tarleton Sta…" at bounding box center [387, 652] width 408 height 62
type textarea "Thank you for your song requests! We hope you have a great year at Tarleton Sta…"
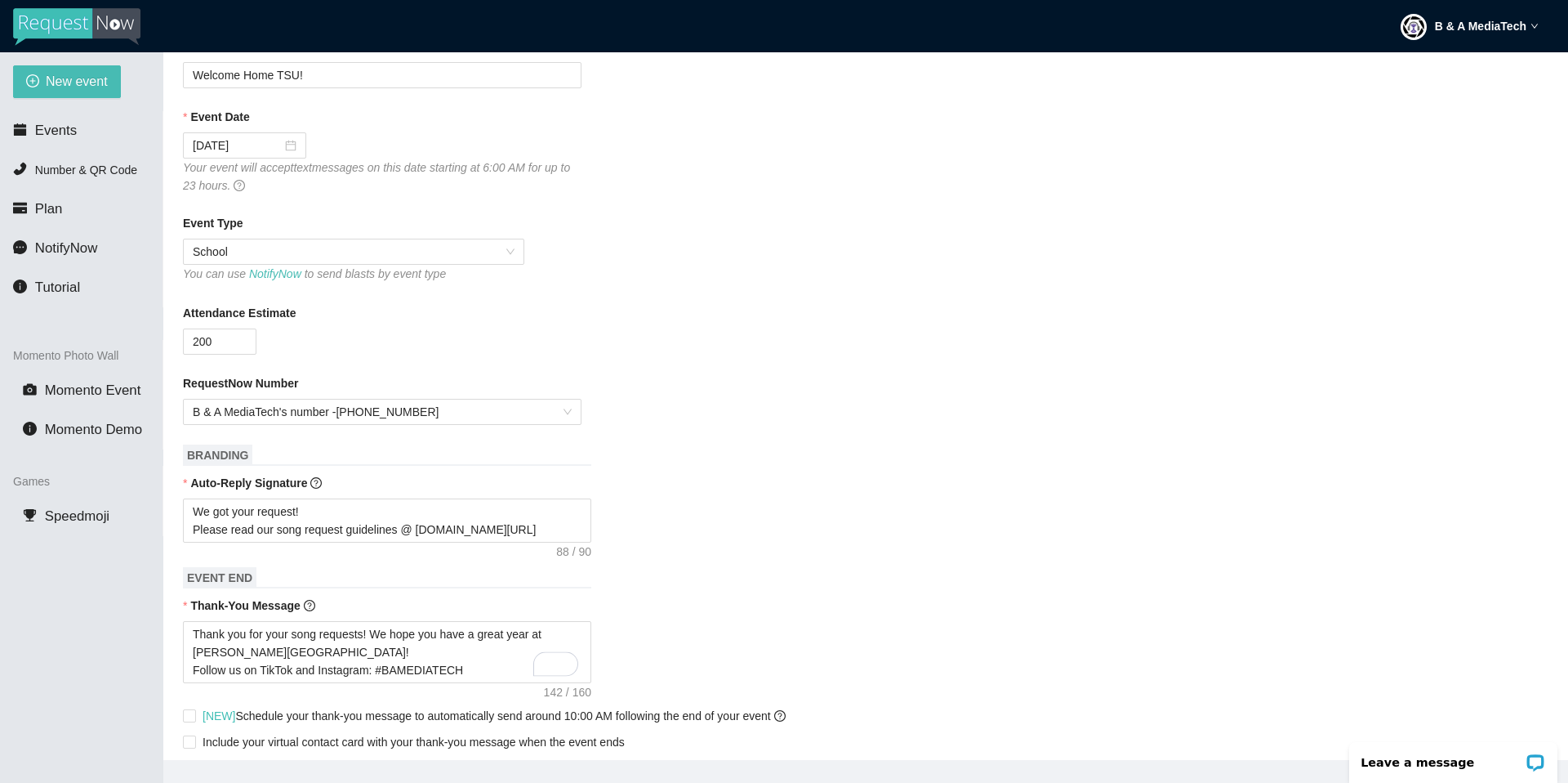
click at [877, 606] on div "Thank-You Message" at bounding box center [866, 609] width 1365 height 24
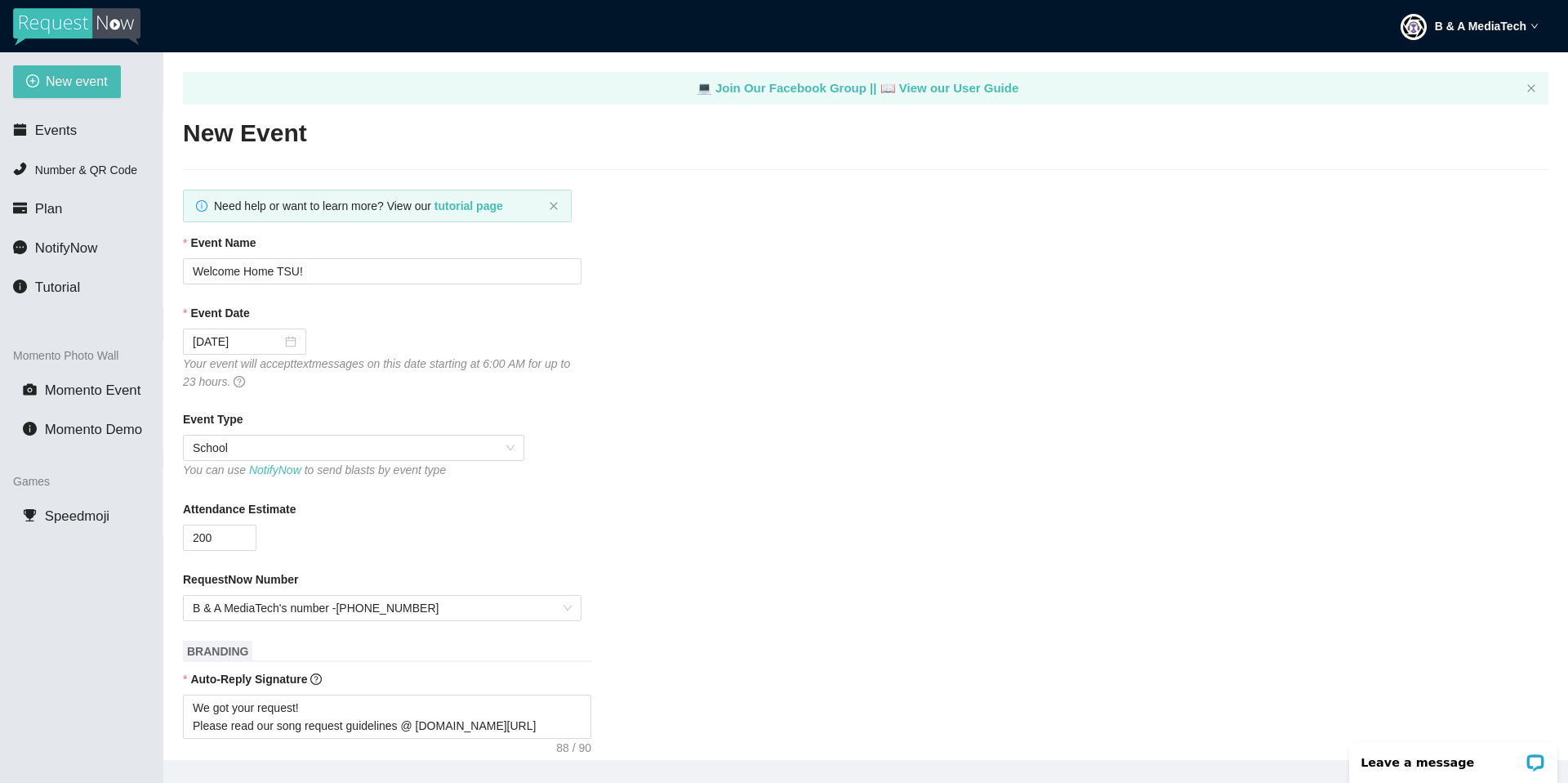
scroll to position [703, 0]
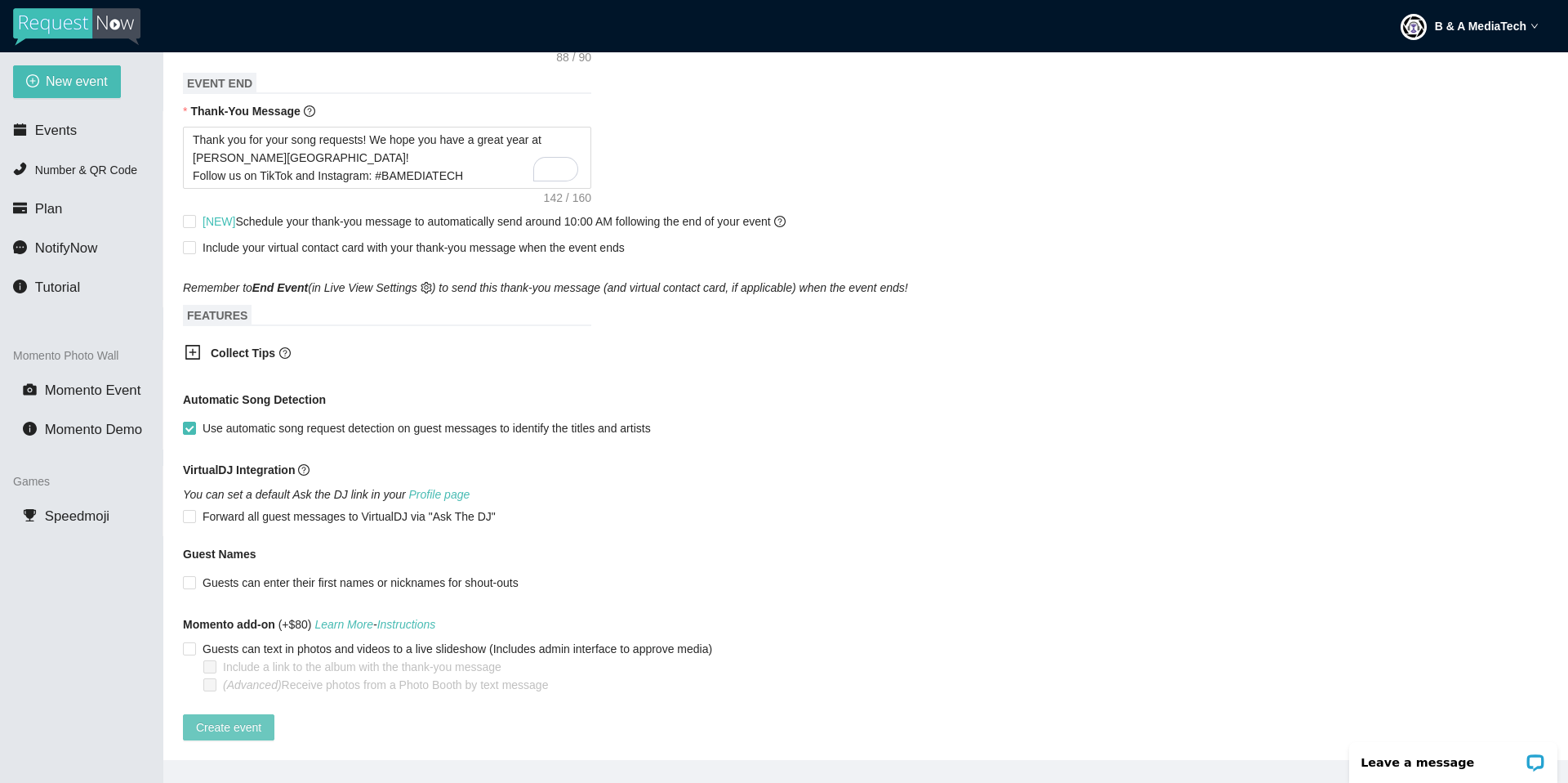
click at [242, 606] on span "Create event" at bounding box center [228, 727] width 66 height 18
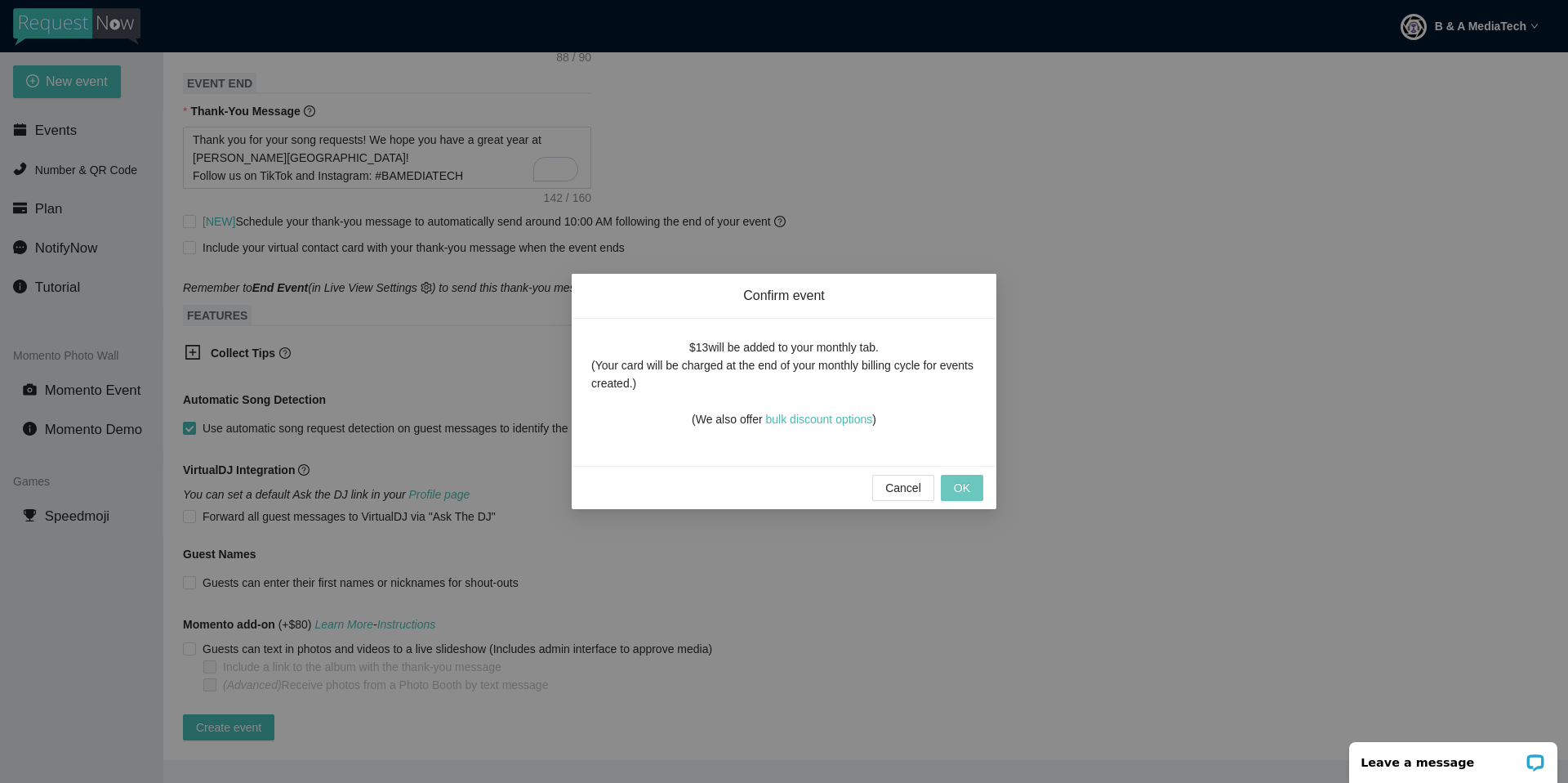
click at [955, 486] on span "OK" at bounding box center [962, 488] width 17 height 18
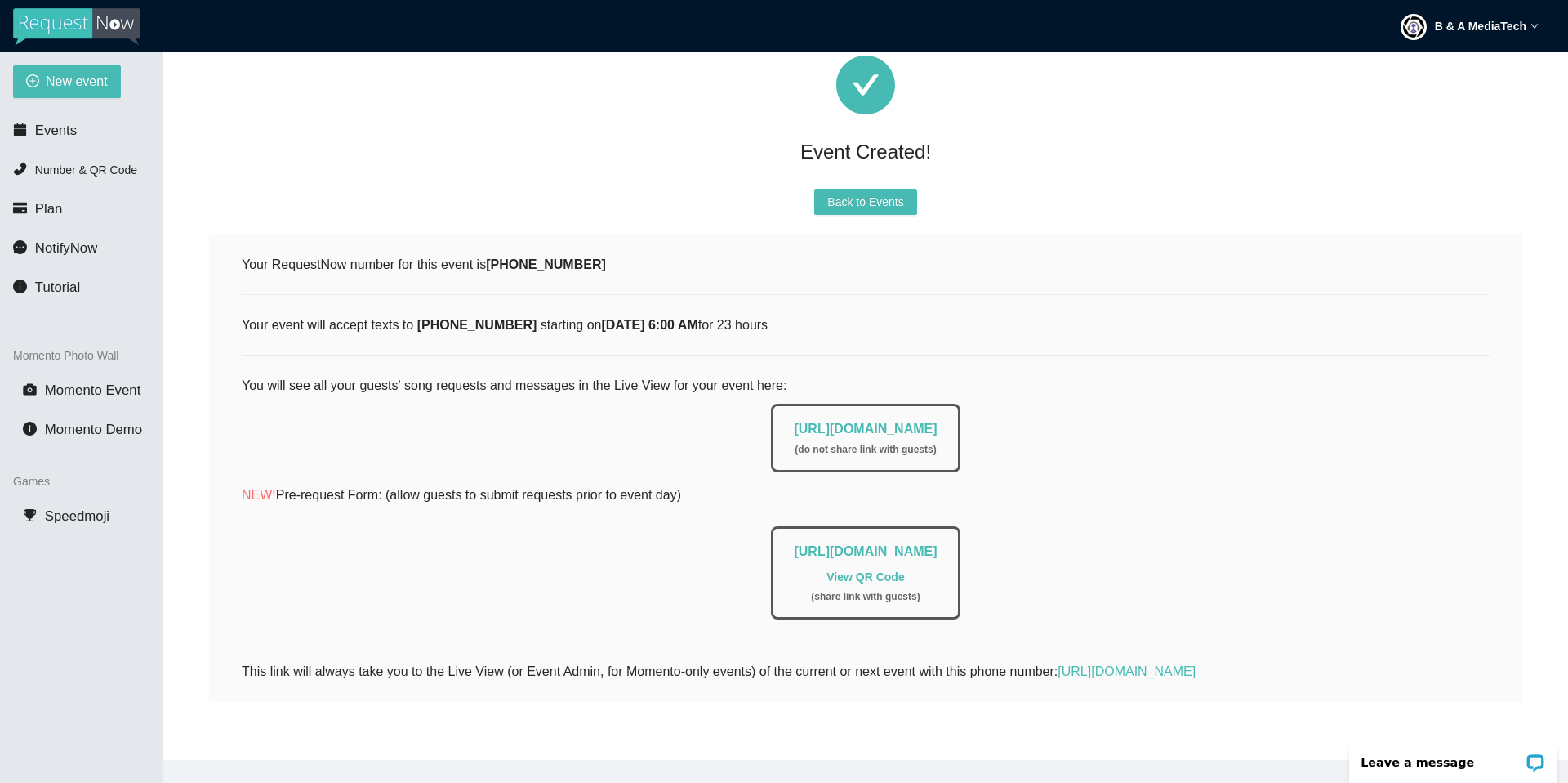
scroll to position [0, 0]
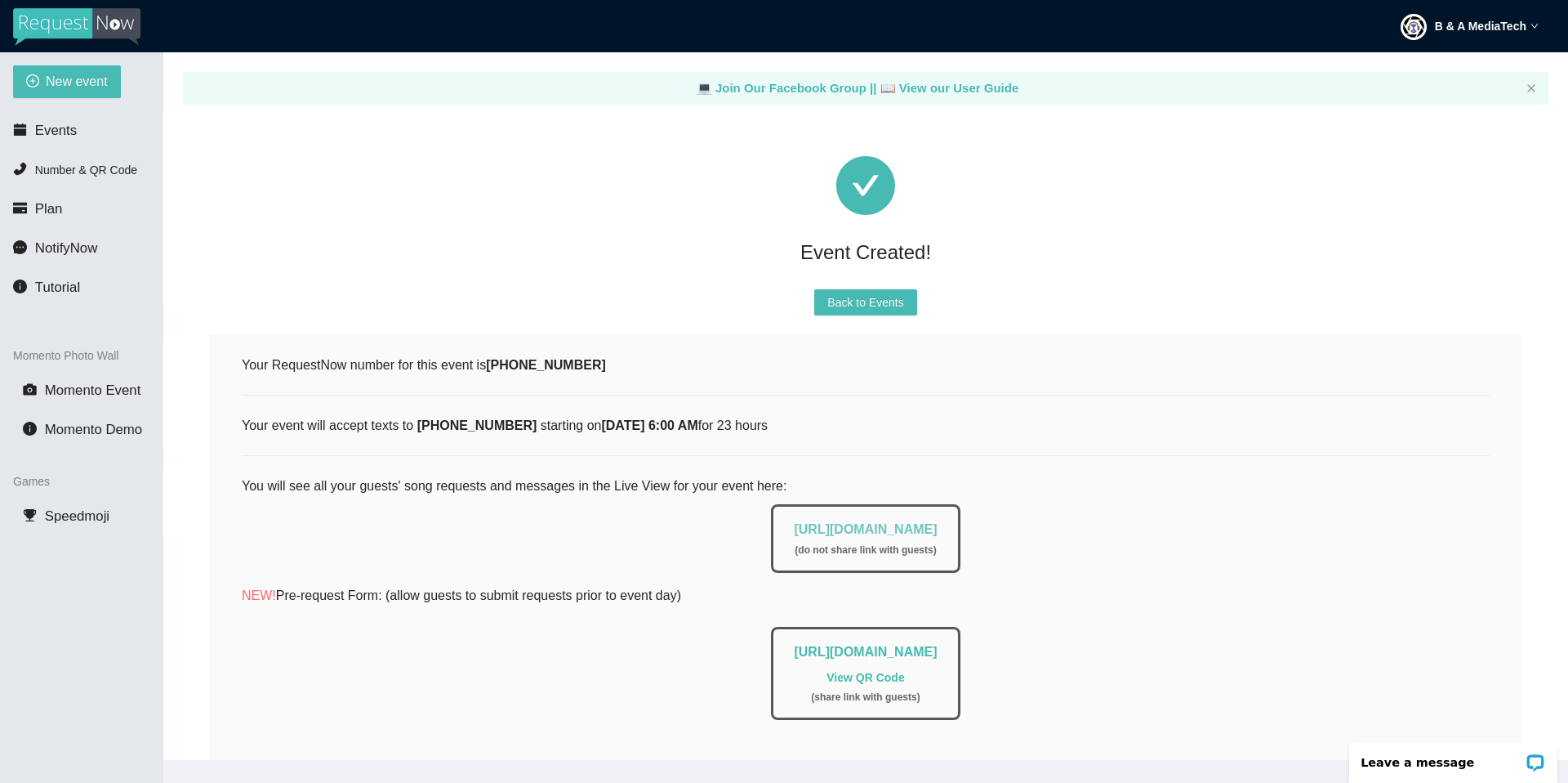
click at [900, 528] on link "https://app.requestnow.io/live/eojajnr" at bounding box center [865, 529] width 143 height 14
